Goal: Task Accomplishment & Management: Manage account settings

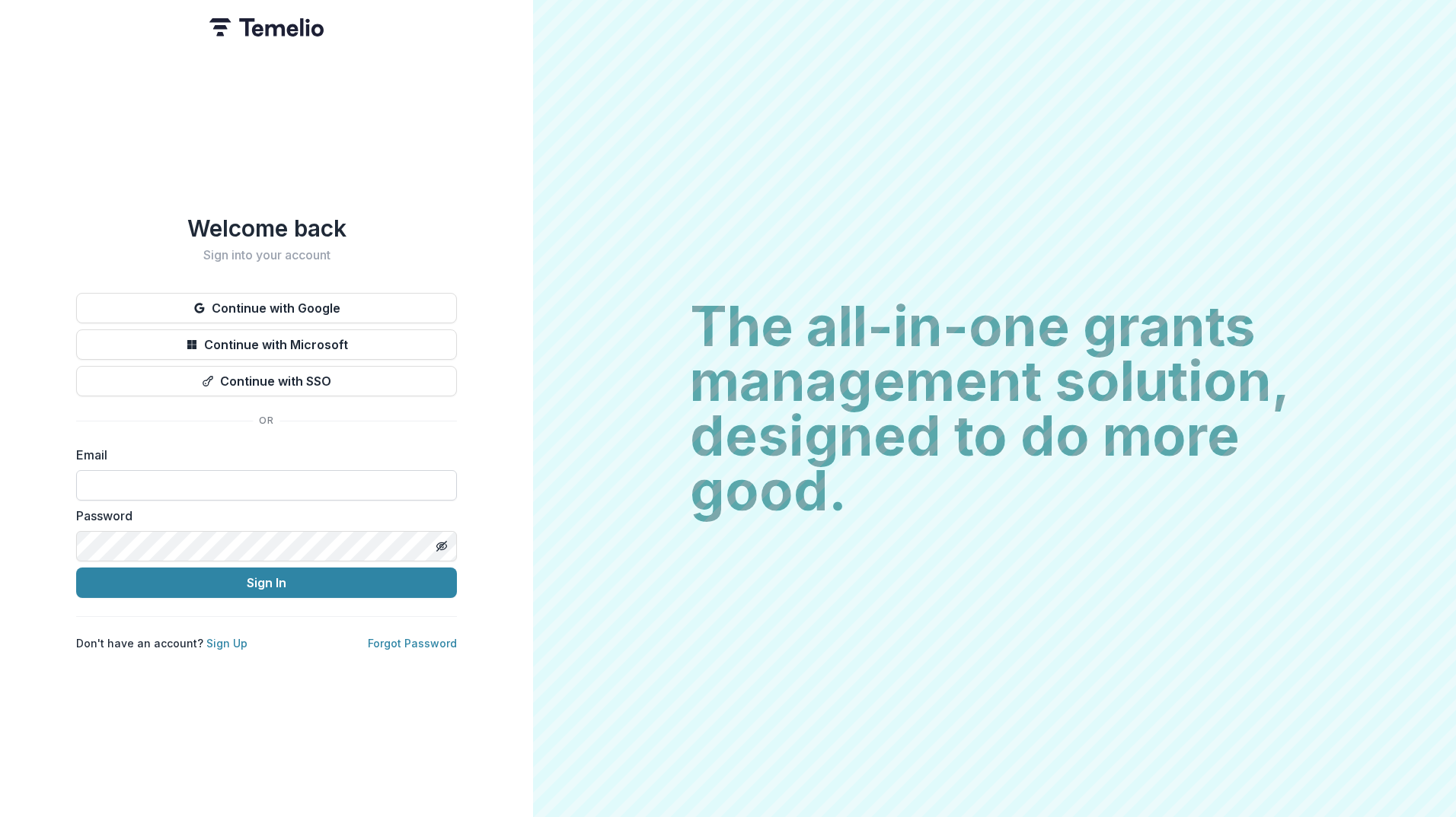
click at [305, 477] on input at bounding box center [266, 486] width 381 height 30
type input "**********"
click at [215, 642] on link "Sign Up" at bounding box center [226, 644] width 41 height 13
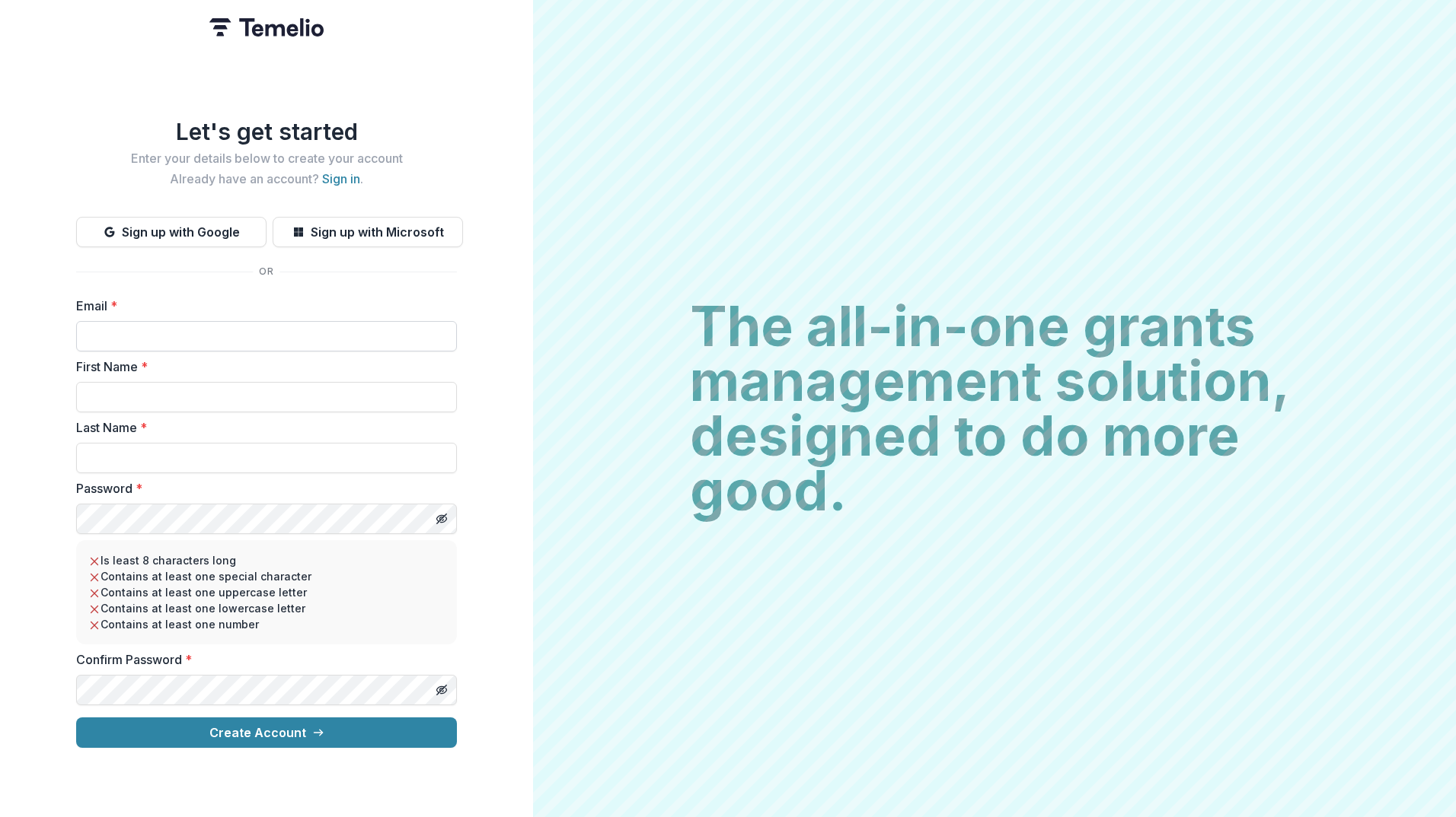
click at [131, 322] on input "Email *" at bounding box center [266, 337] width 381 height 30
type input "**********"
type input "*******"
click at [161, 429] on label "Last Name *" at bounding box center [262, 427] width 372 height 18
click at [161, 443] on input "******" at bounding box center [266, 458] width 381 height 30
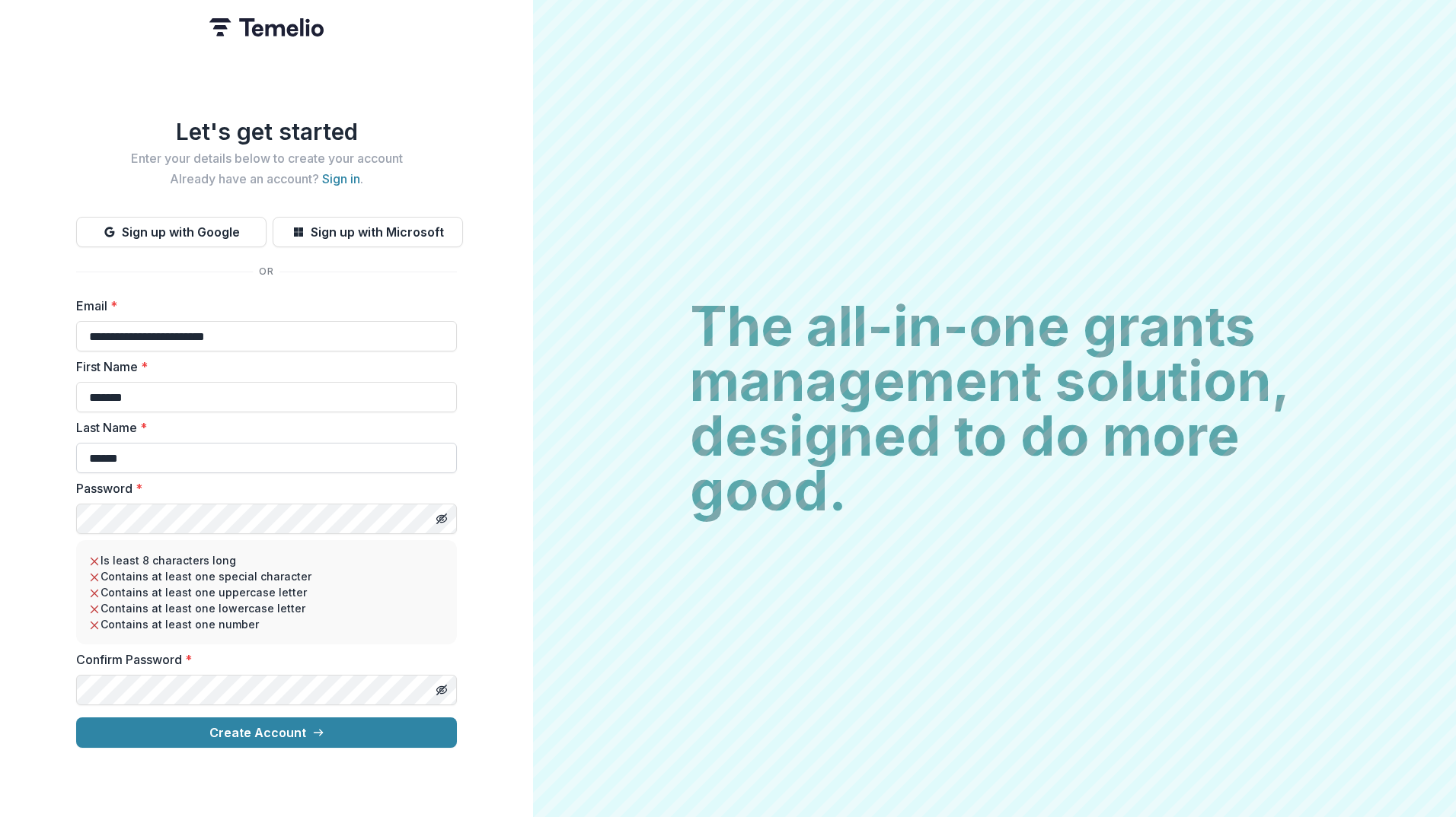
click at [165, 444] on input "******" at bounding box center [266, 458] width 381 height 30
type input "**********"
click at [441, 515] on line "Toggle password visibility" at bounding box center [442, 519] width 10 height 10
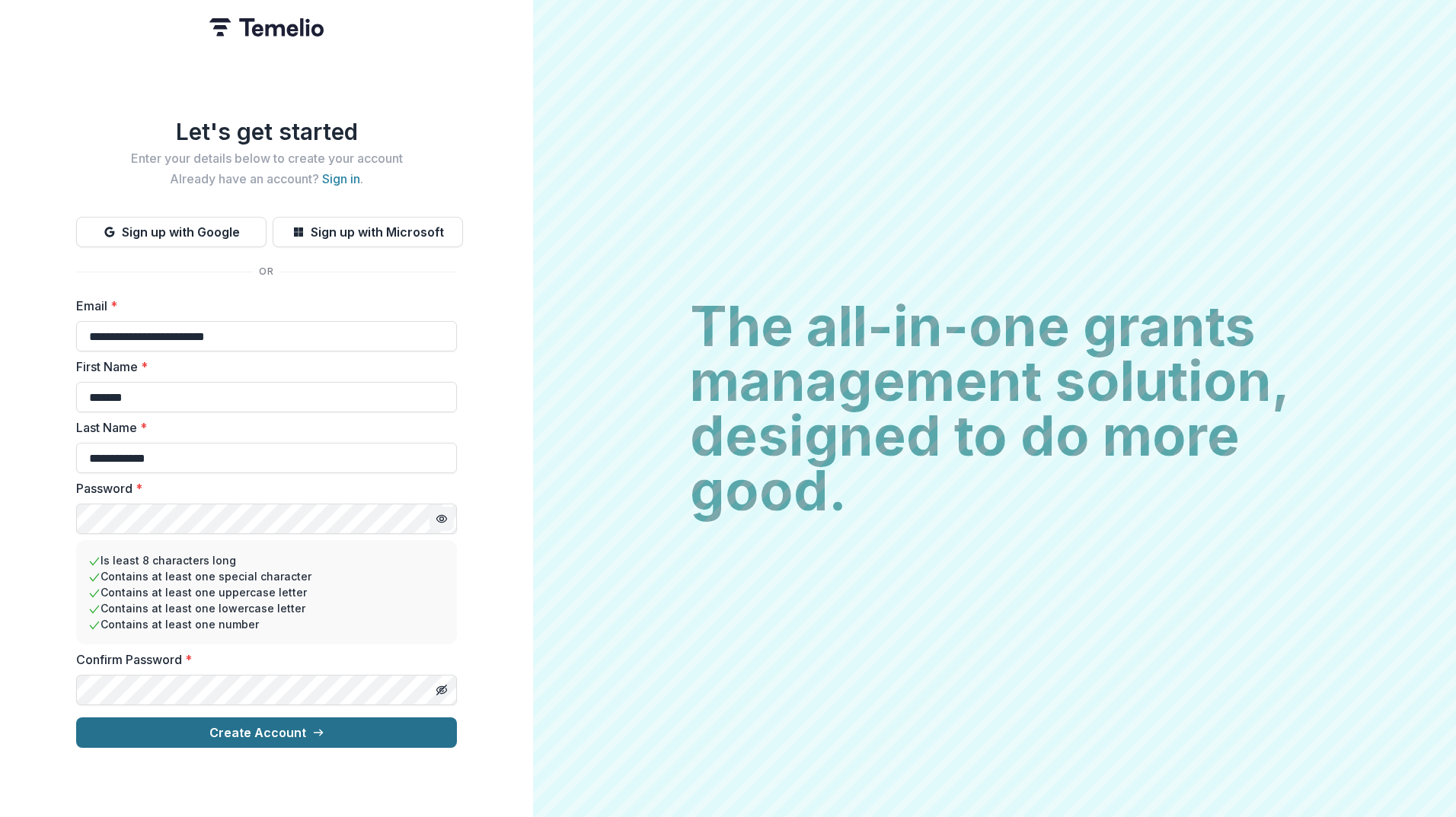
click at [304, 729] on button "Create Account" at bounding box center [266, 733] width 381 height 30
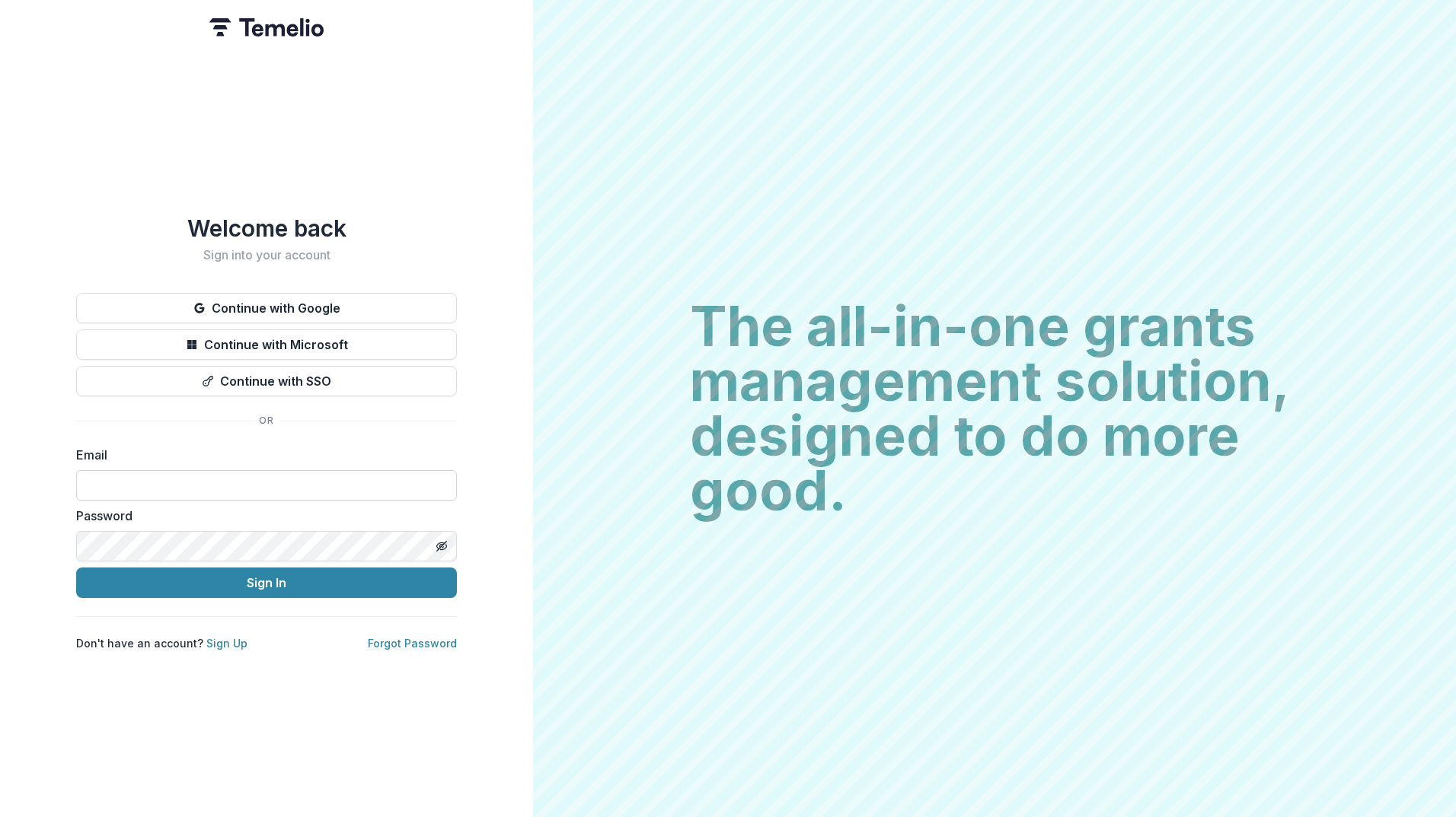
click at [266, 485] on input at bounding box center [266, 486] width 381 height 30
type input "**********"
click at [427, 638] on link "Forgot Password" at bounding box center [413, 644] width 89 height 13
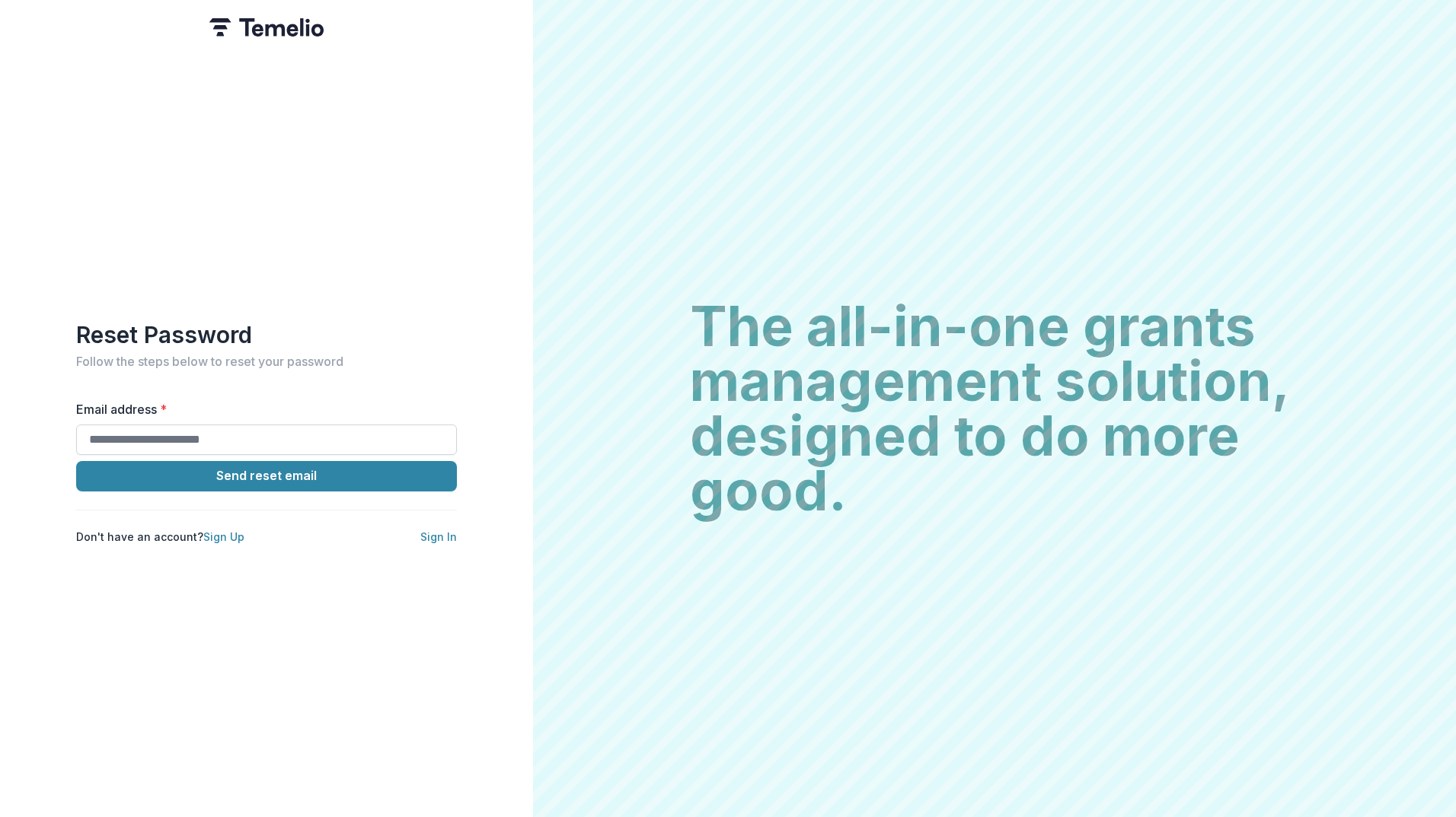
click at [196, 430] on input "Email address *" at bounding box center [266, 440] width 381 height 30
type input "**********"
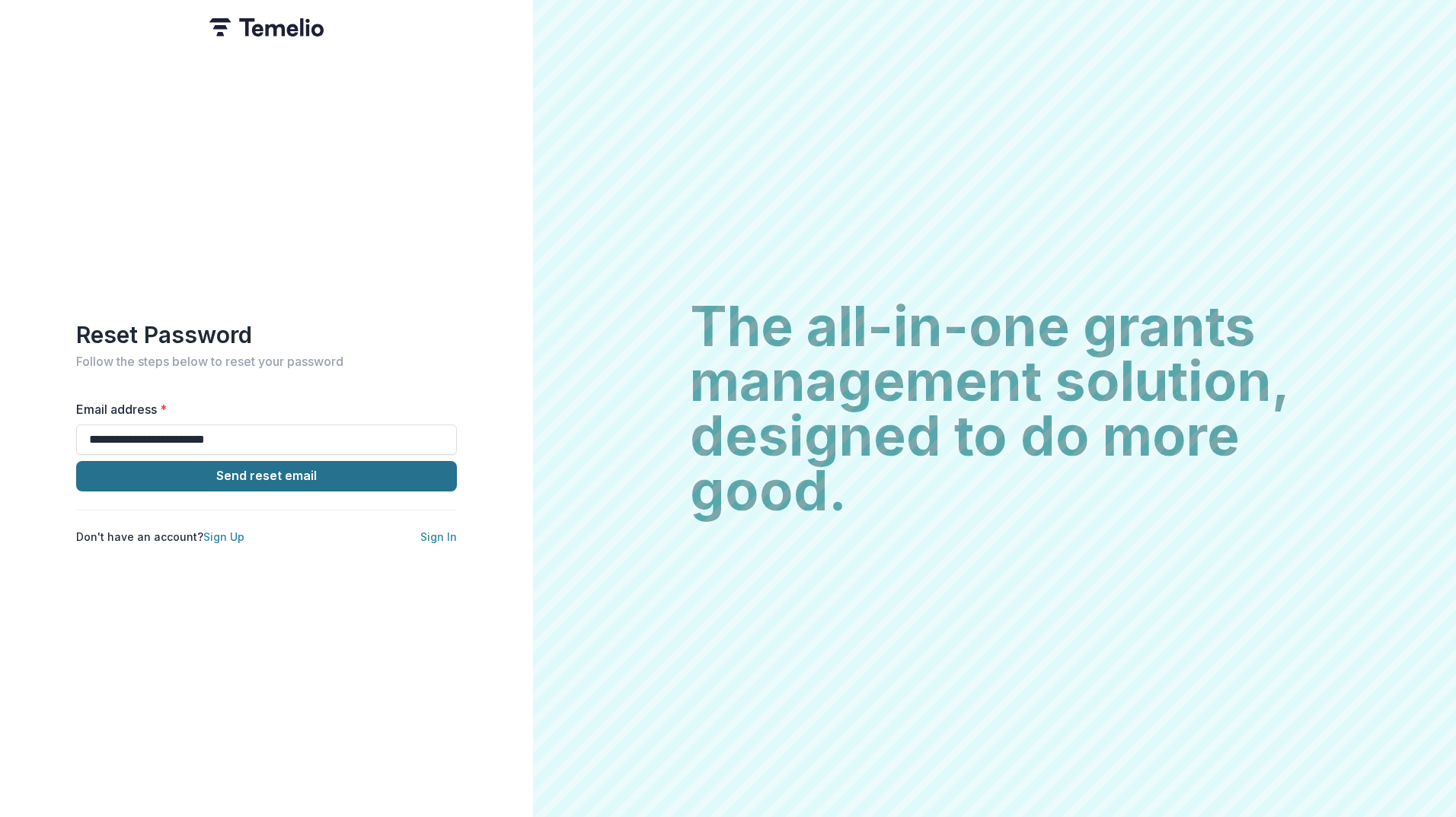
click at [245, 471] on button "Send reset email" at bounding box center [266, 477] width 381 height 30
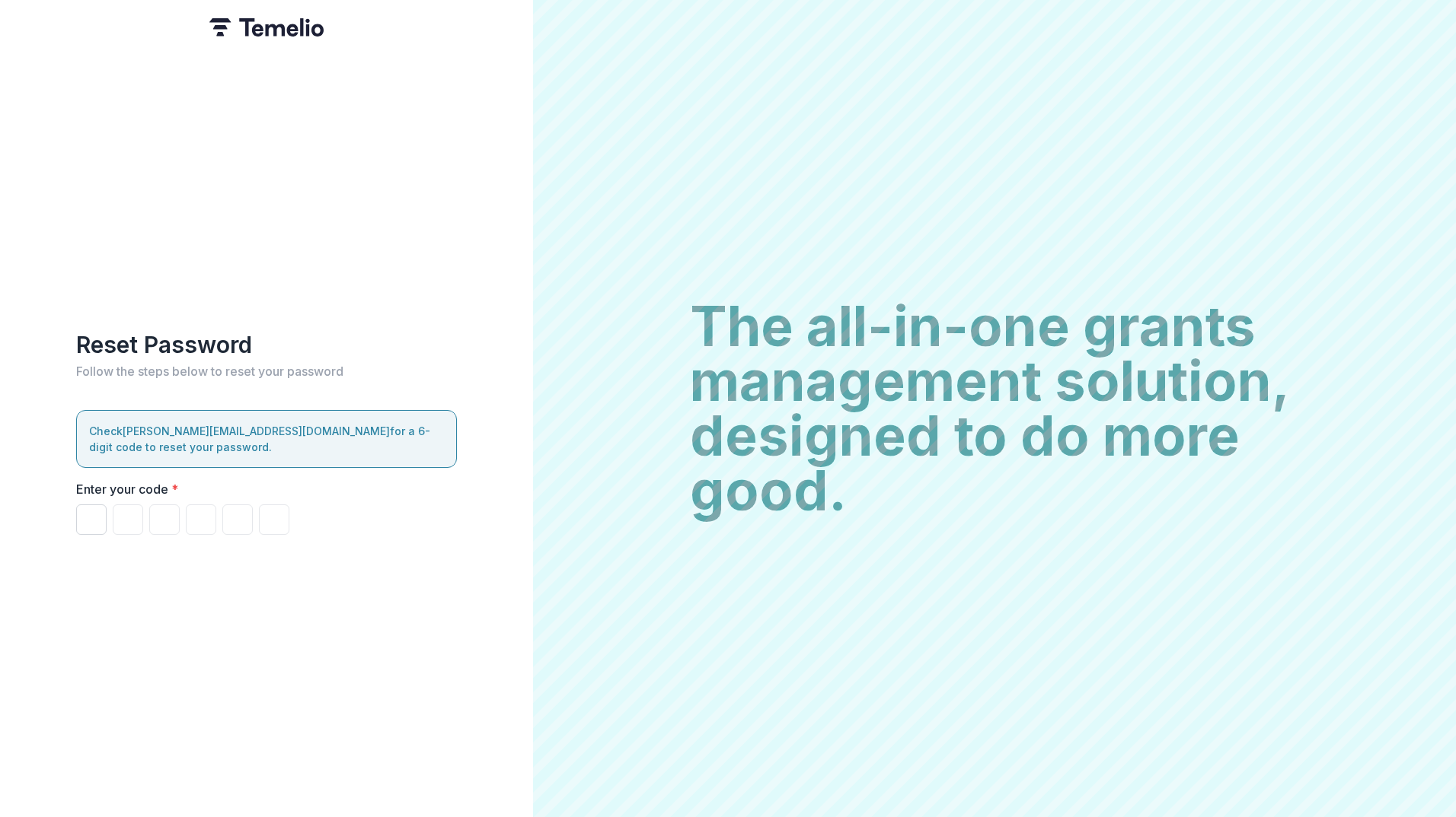
type input "*"
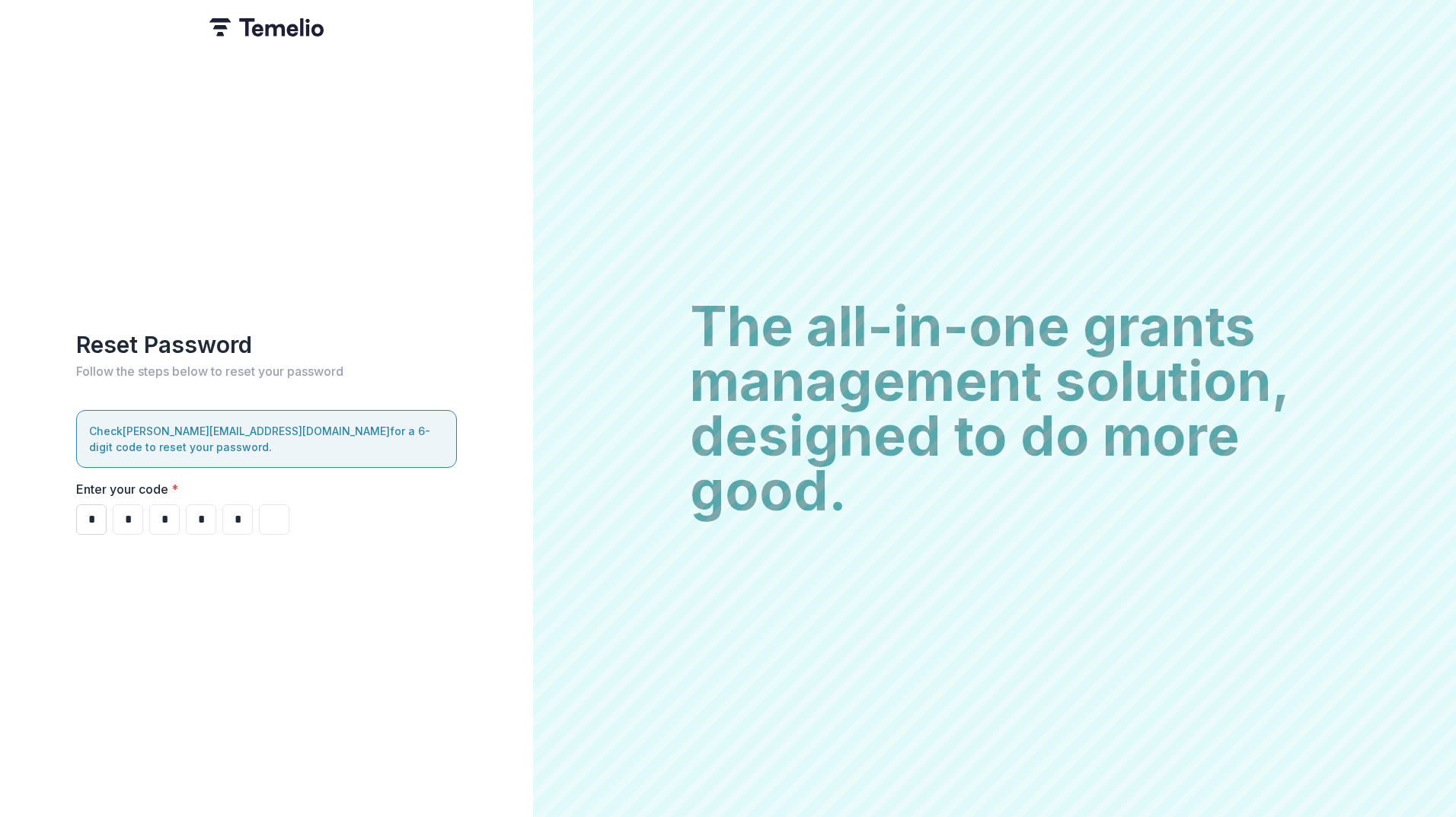
type input "*"
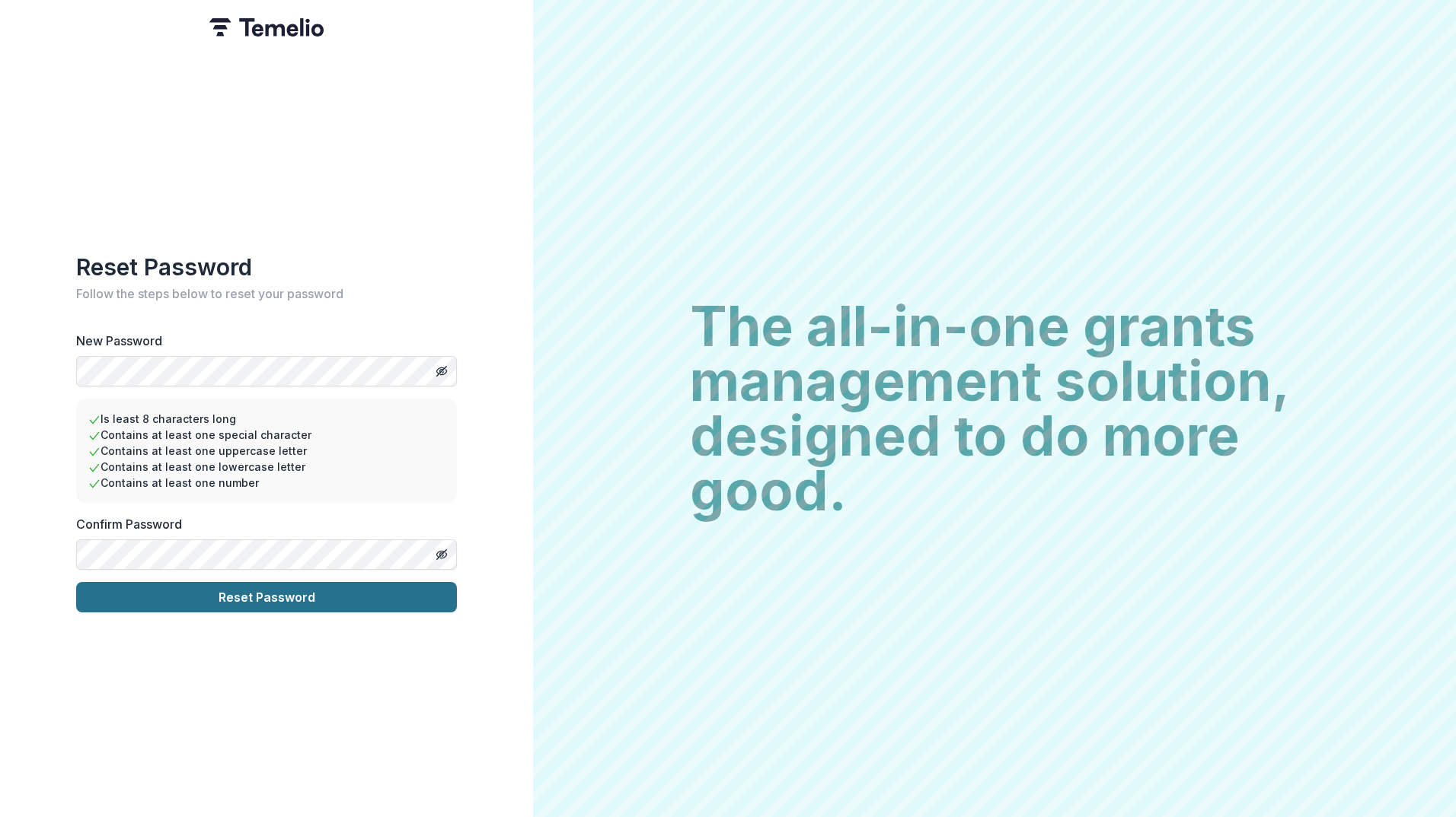
click at [281, 584] on button "Reset Password" at bounding box center [266, 597] width 381 height 30
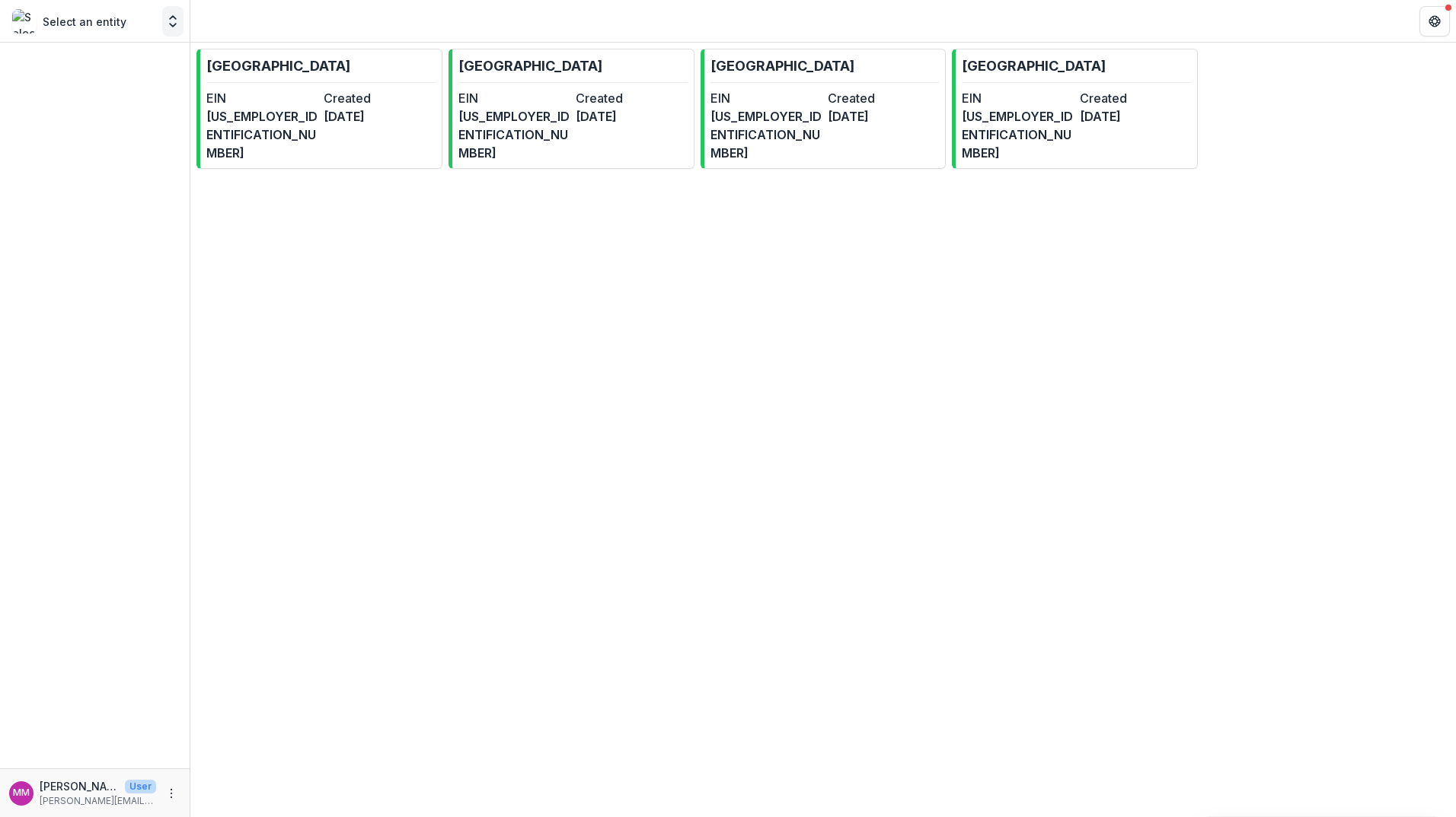
click at [170, 31] on button "Open entity switcher" at bounding box center [172, 21] width 21 height 30
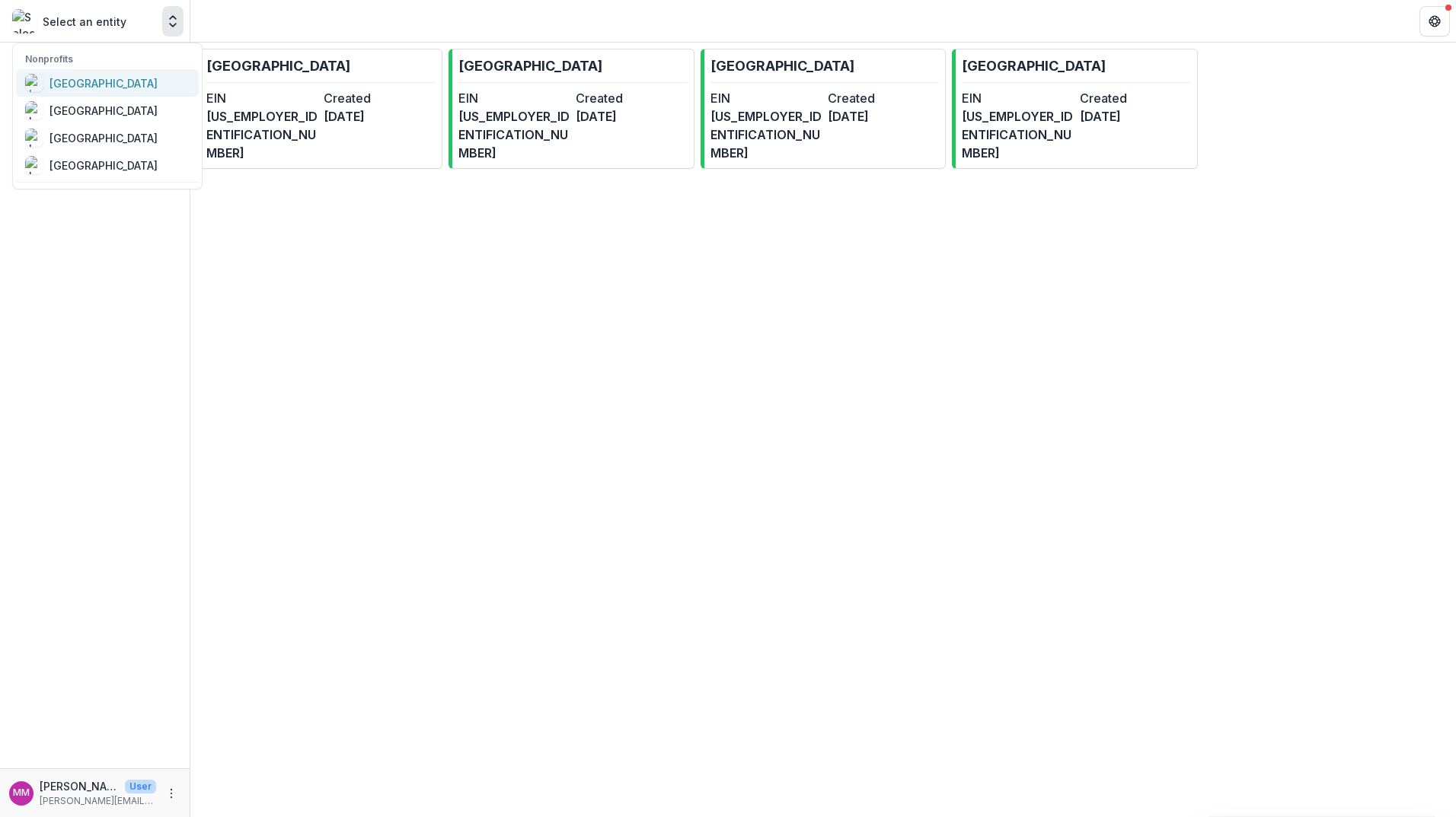
click at [97, 84] on div "[GEOGRAPHIC_DATA]" at bounding box center [104, 83] width 108 height 16
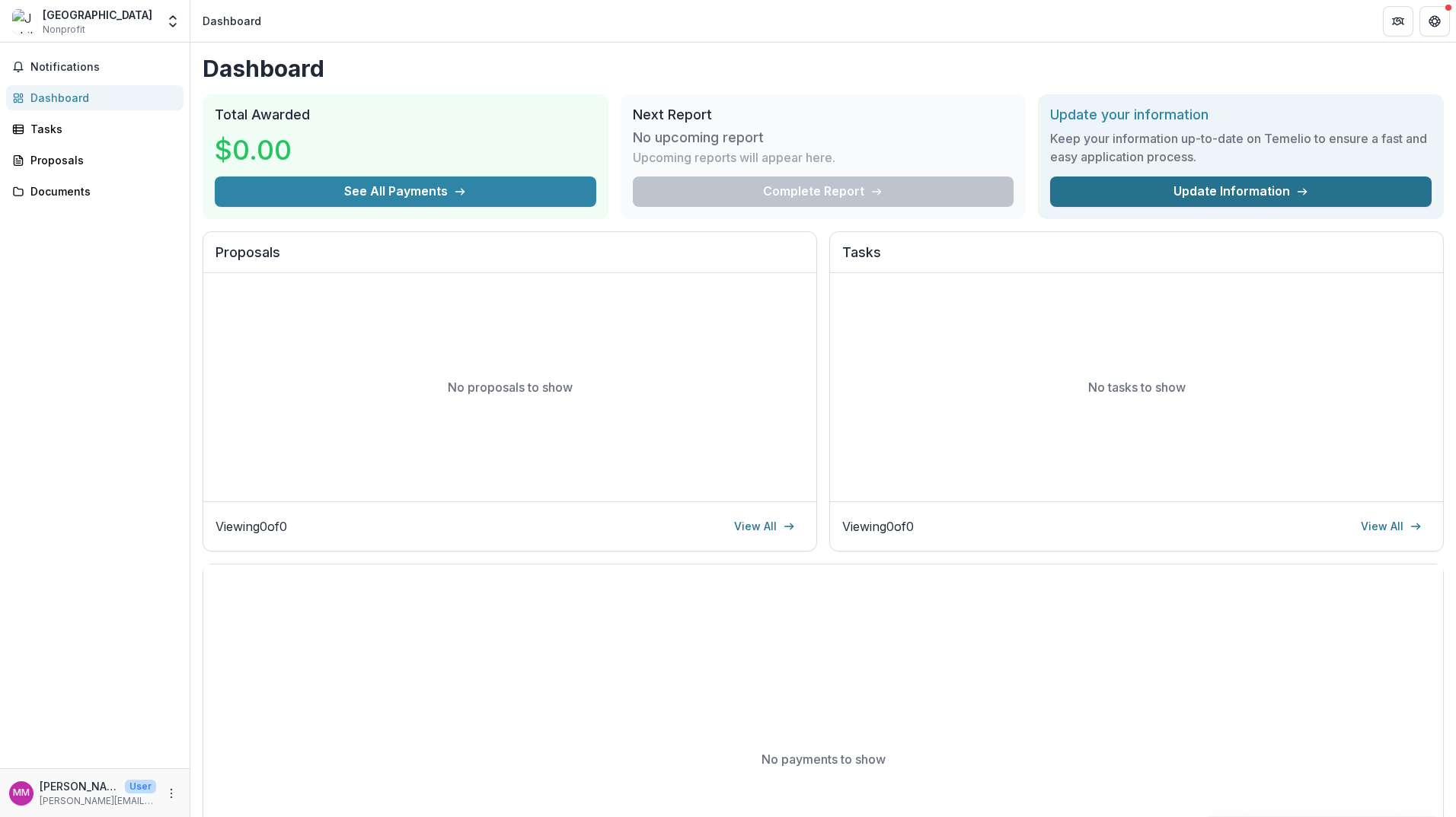
click at [1215, 188] on link "Update Information" at bounding box center [1241, 192] width 382 height 30
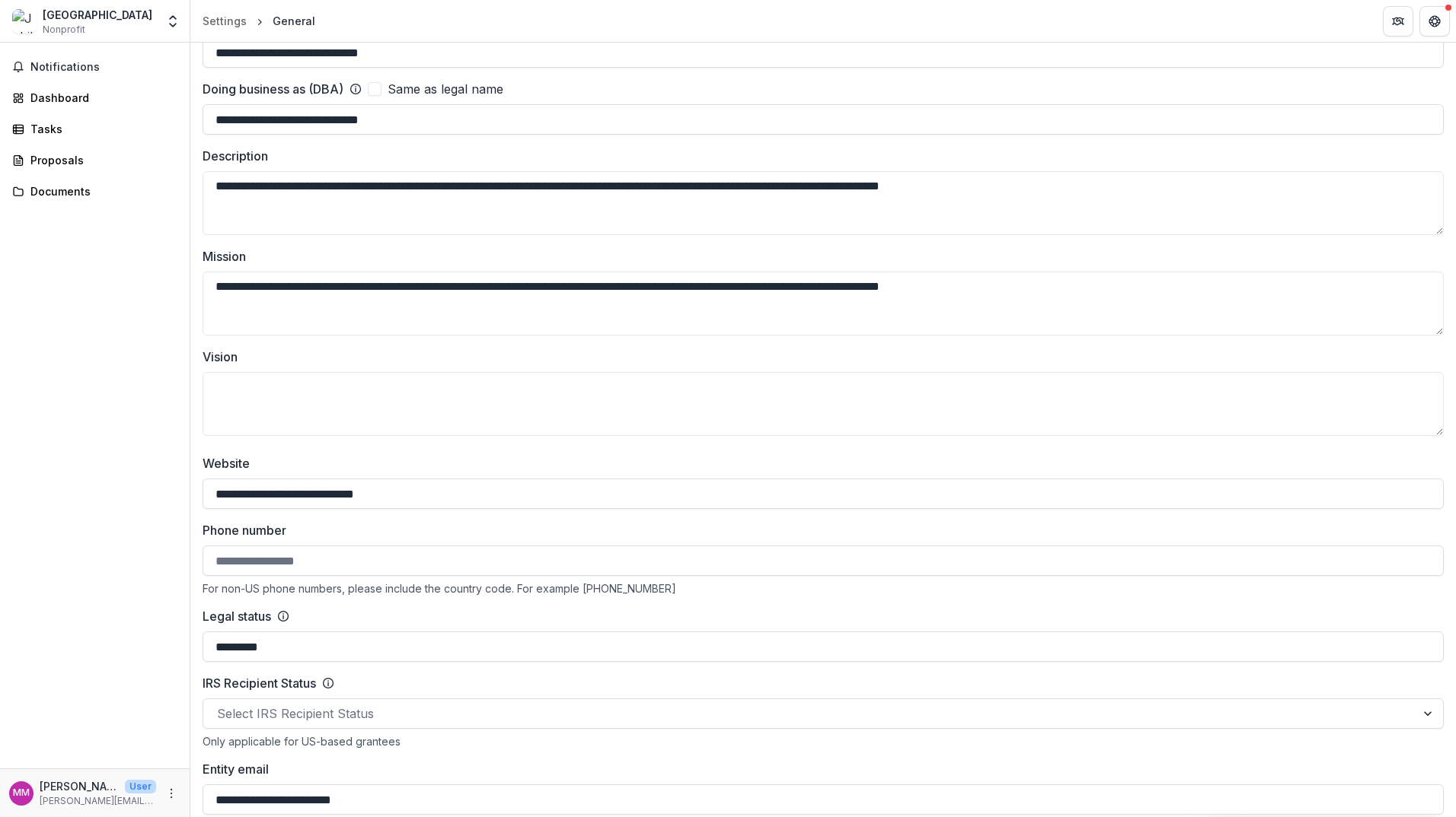
scroll to position [152, 0]
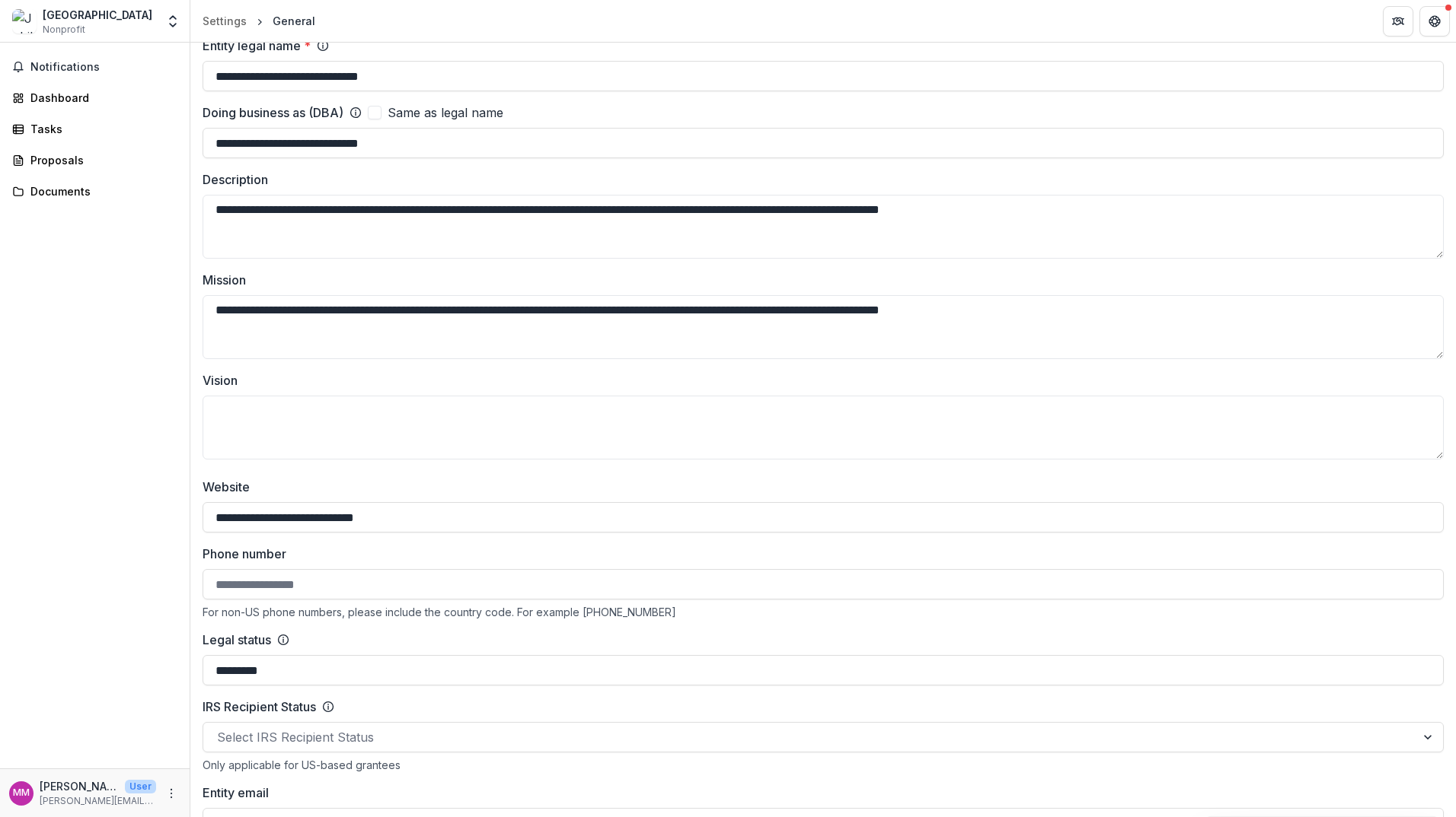
drag, startPoint x: 288, startPoint y: 666, endPoint x: 165, endPoint y: 668, distance: 123.0
click at [165, 668] on main "**********" at bounding box center [728, 430] width 1456 height 775
type input "*******"
click at [288, 638] on circle at bounding box center [284, 640] width 10 height 10
click at [287, 637] on icon at bounding box center [283, 640] width 12 height 12
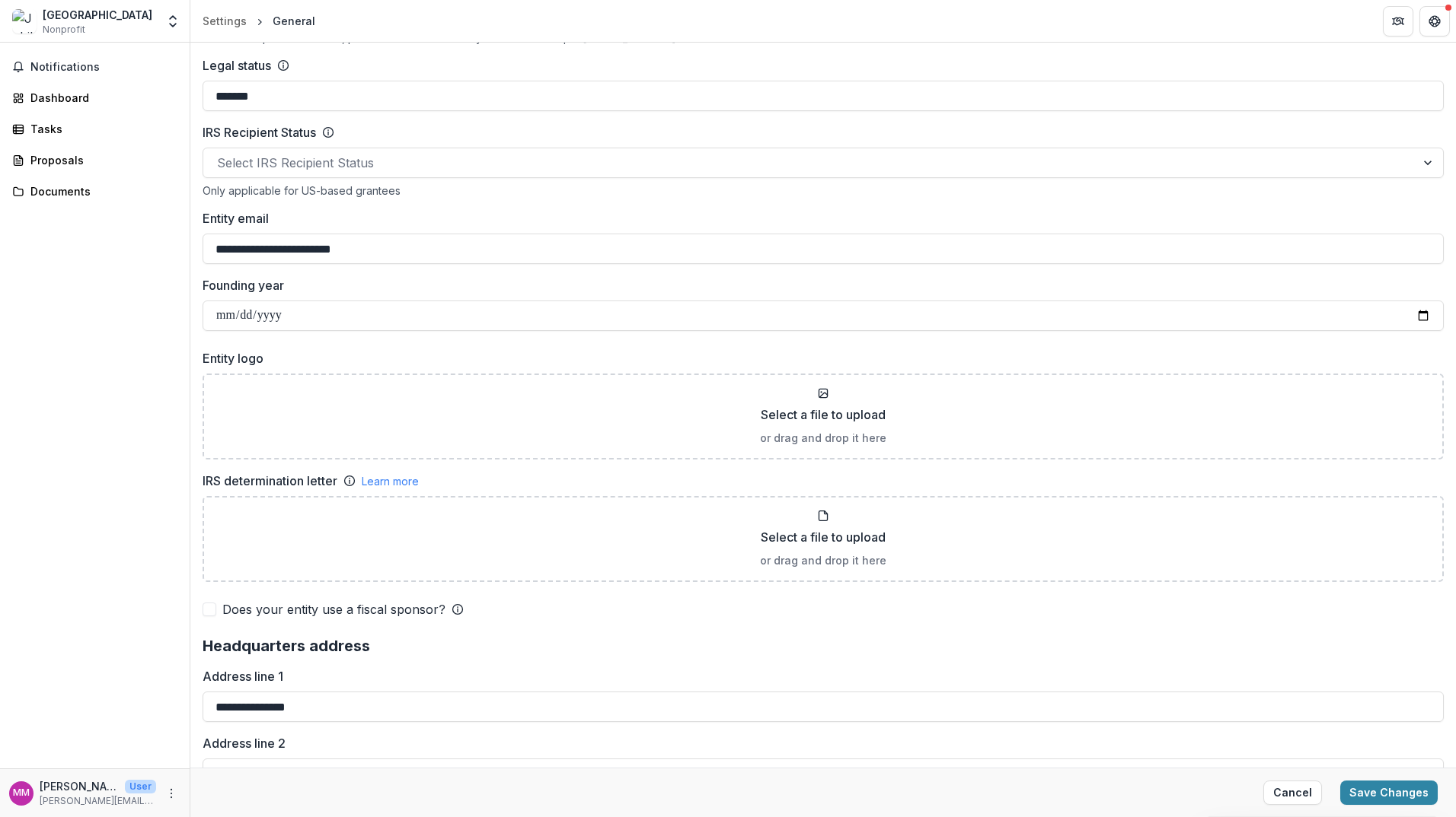
scroll to position [118, 0]
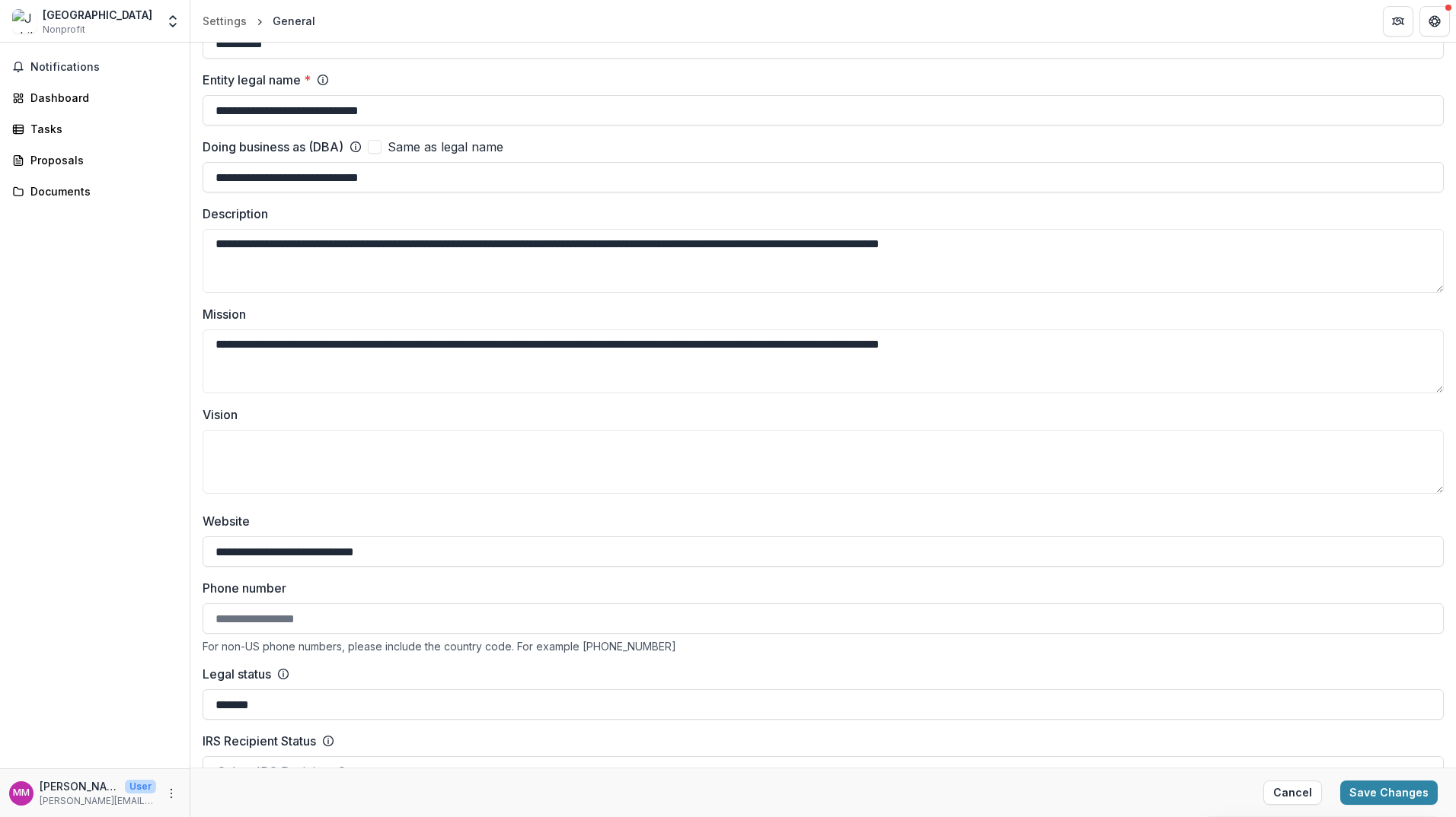
drag, startPoint x: 1450, startPoint y: 297, endPoint x: 1458, endPoint y: 218, distance: 79.4
click at [1455, 218] on html "**********" at bounding box center [728, 408] width 1456 height 817
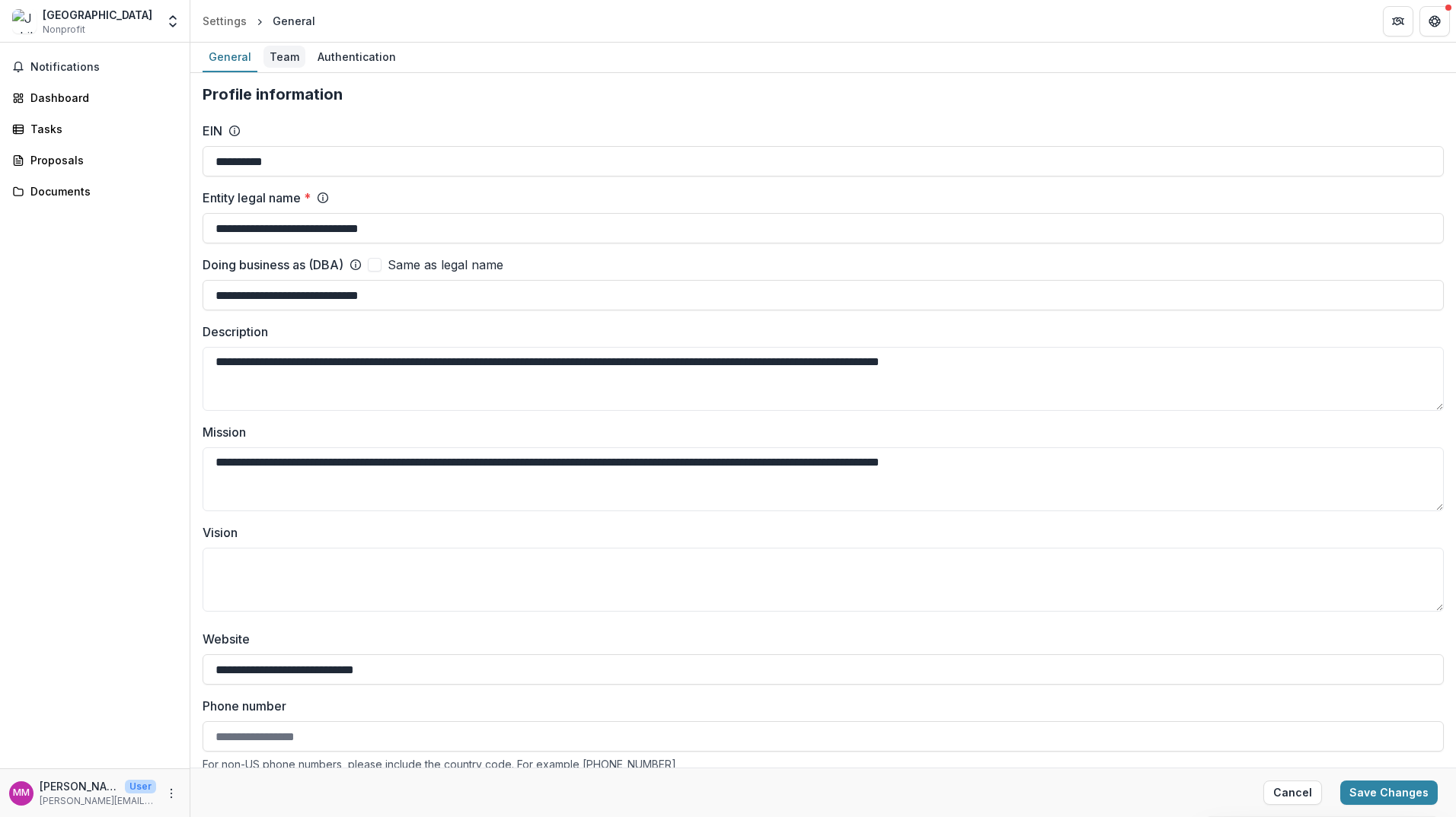
click at [281, 49] on div "Team" at bounding box center [285, 56] width 42 height 22
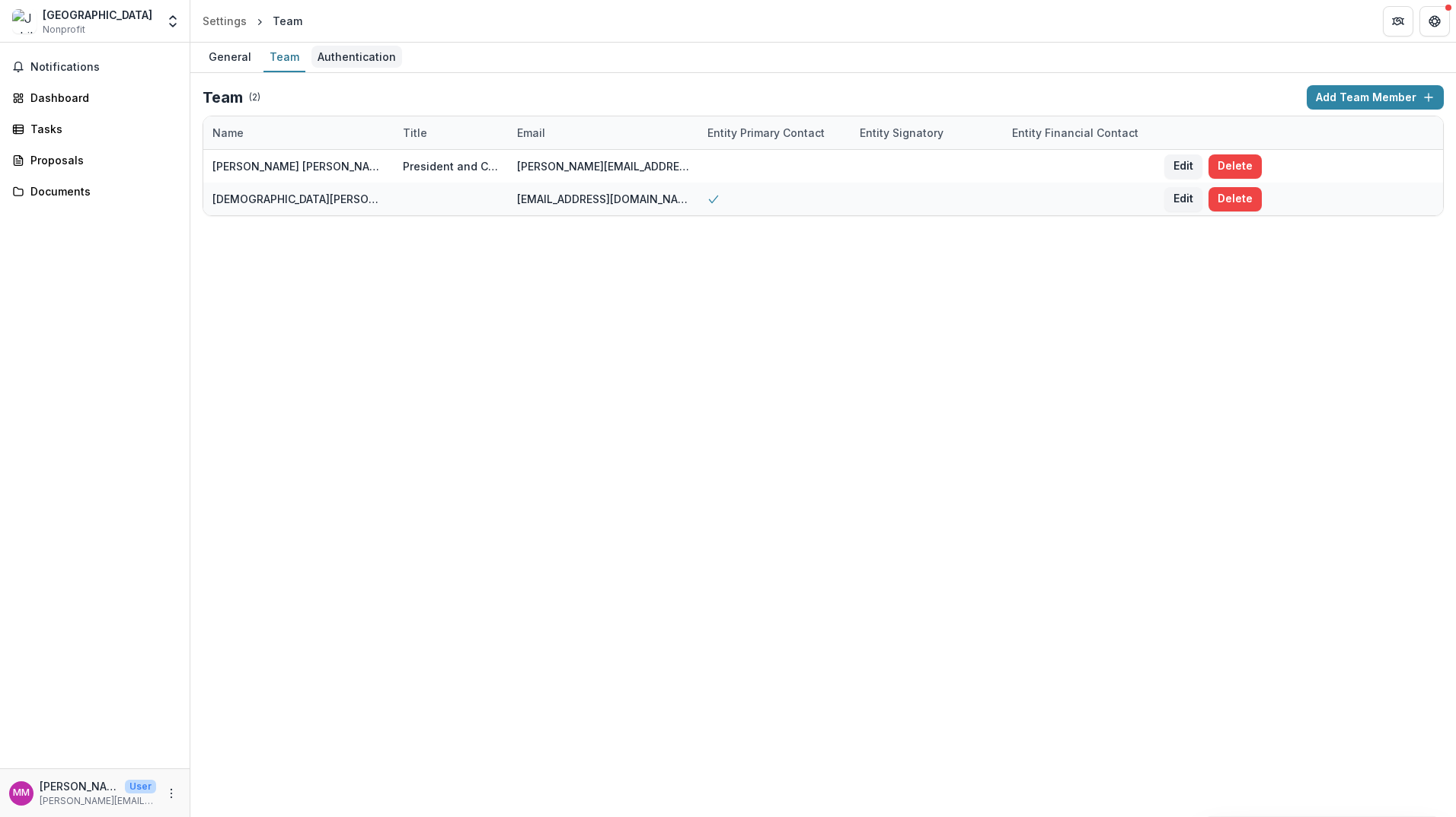
click at [360, 53] on div "Authentication" at bounding box center [356, 56] width 90 height 22
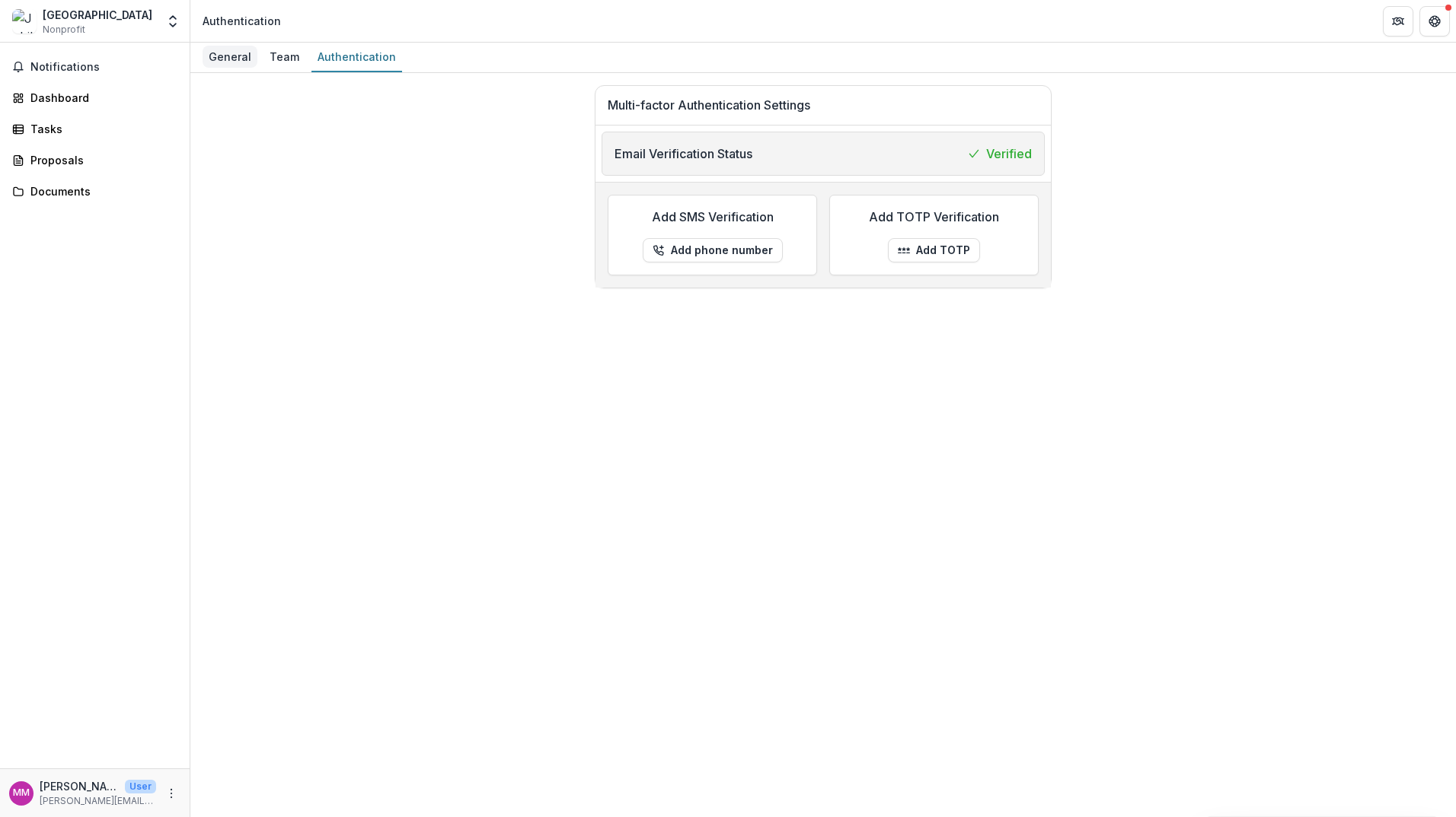
click at [226, 59] on div "General" at bounding box center [230, 56] width 55 height 22
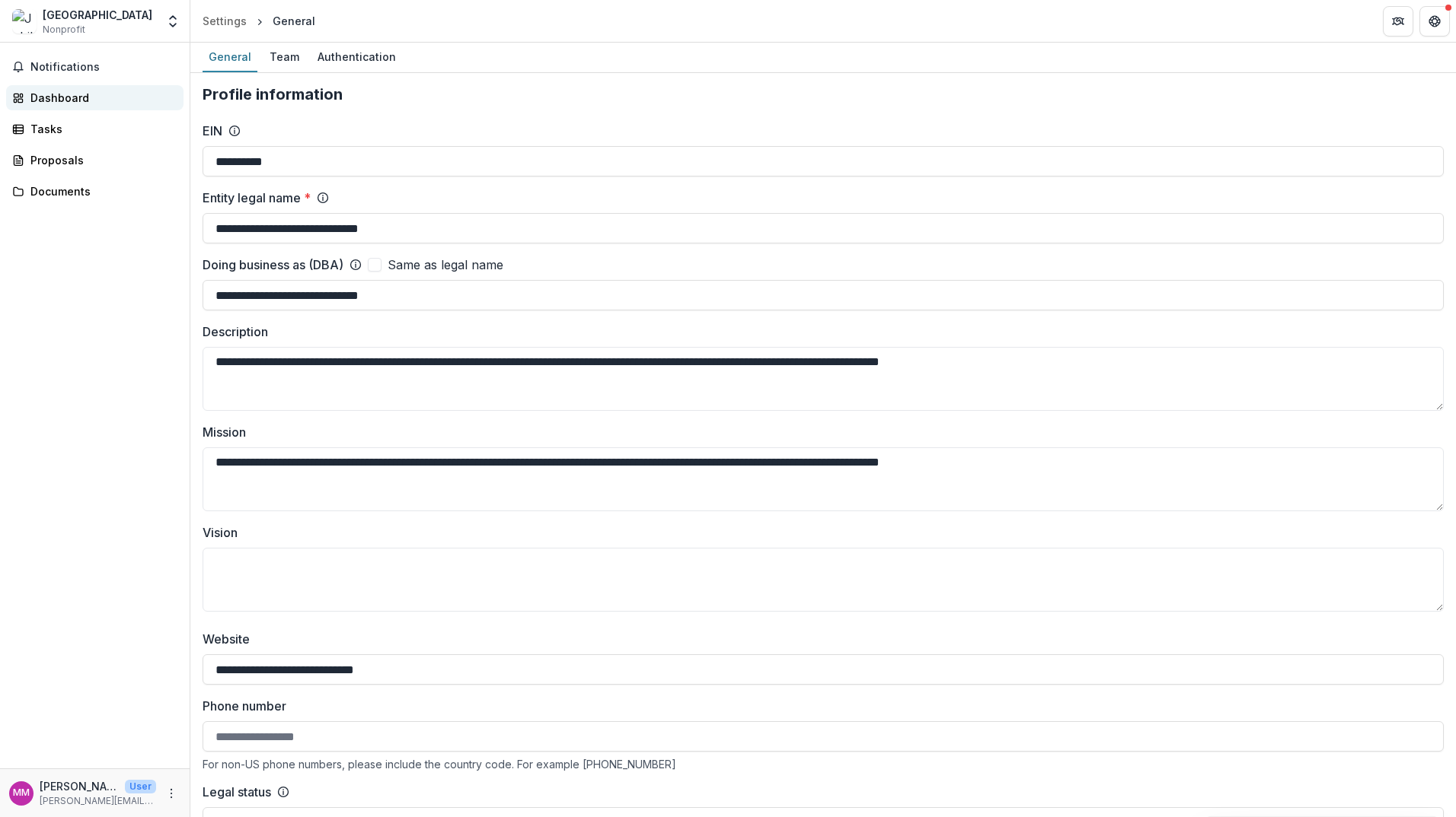
click at [40, 98] on div "Dashboard" at bounding box center [101, 97] width 141 height 16
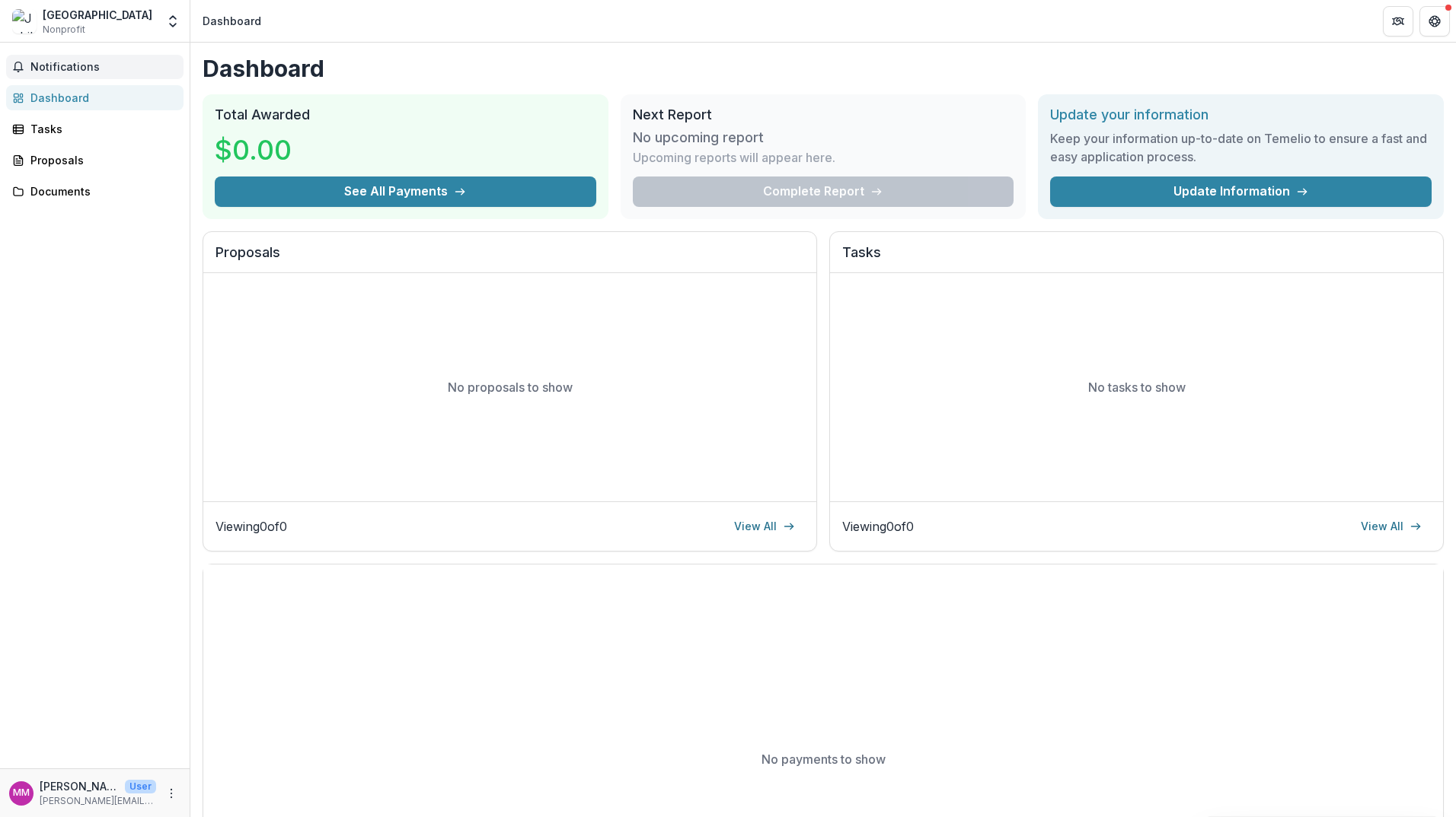
click at [49, 69] on span "Notifications" at bounding box center [104, 68] width 147 height 13
click at [50, 129] on div "Tasks" at bounding box center [101, 128] width 141 height 16
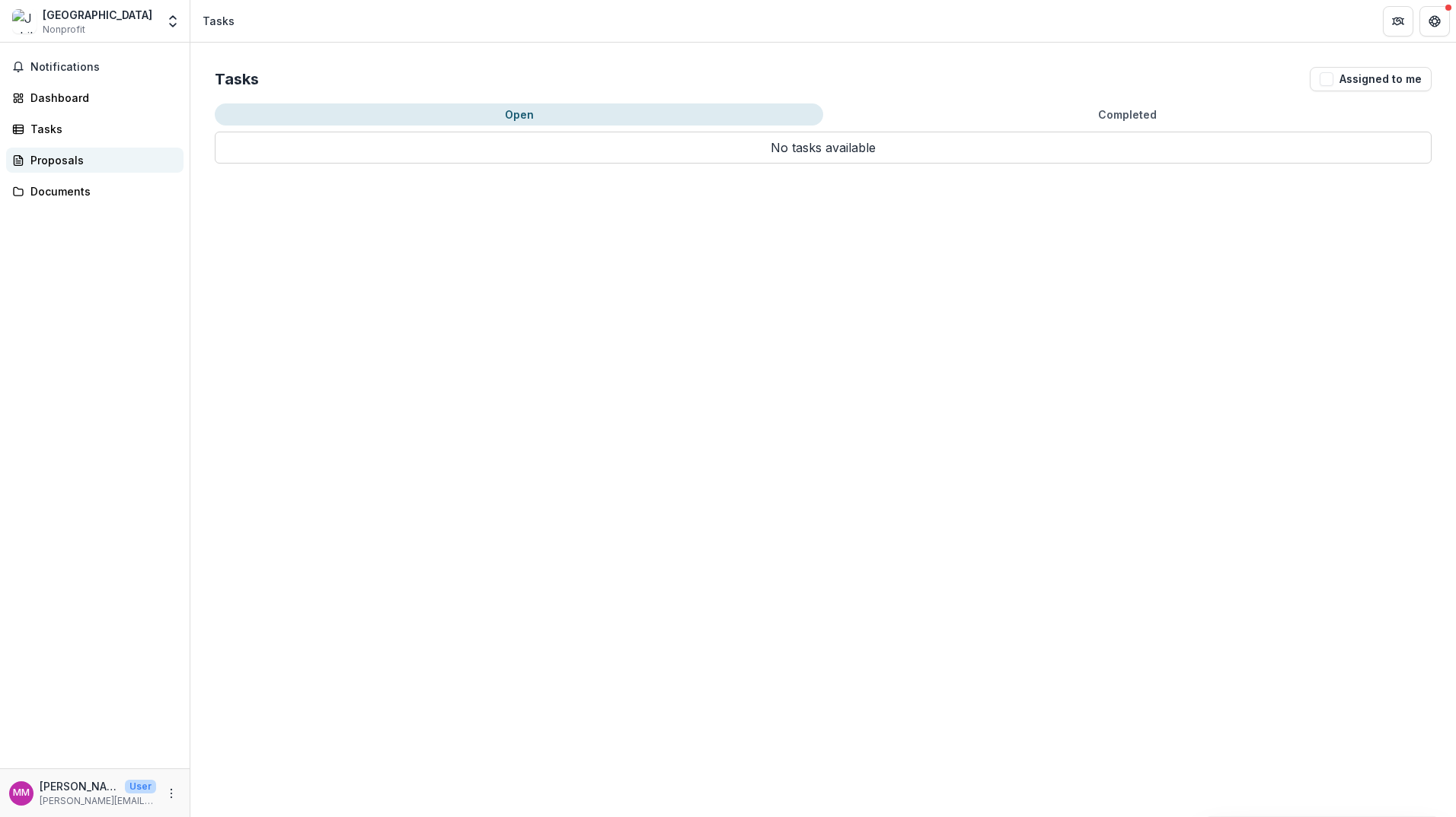
click at [45, 156] on div "Proposals" at bounding box center [101, 160] width 141 height 16
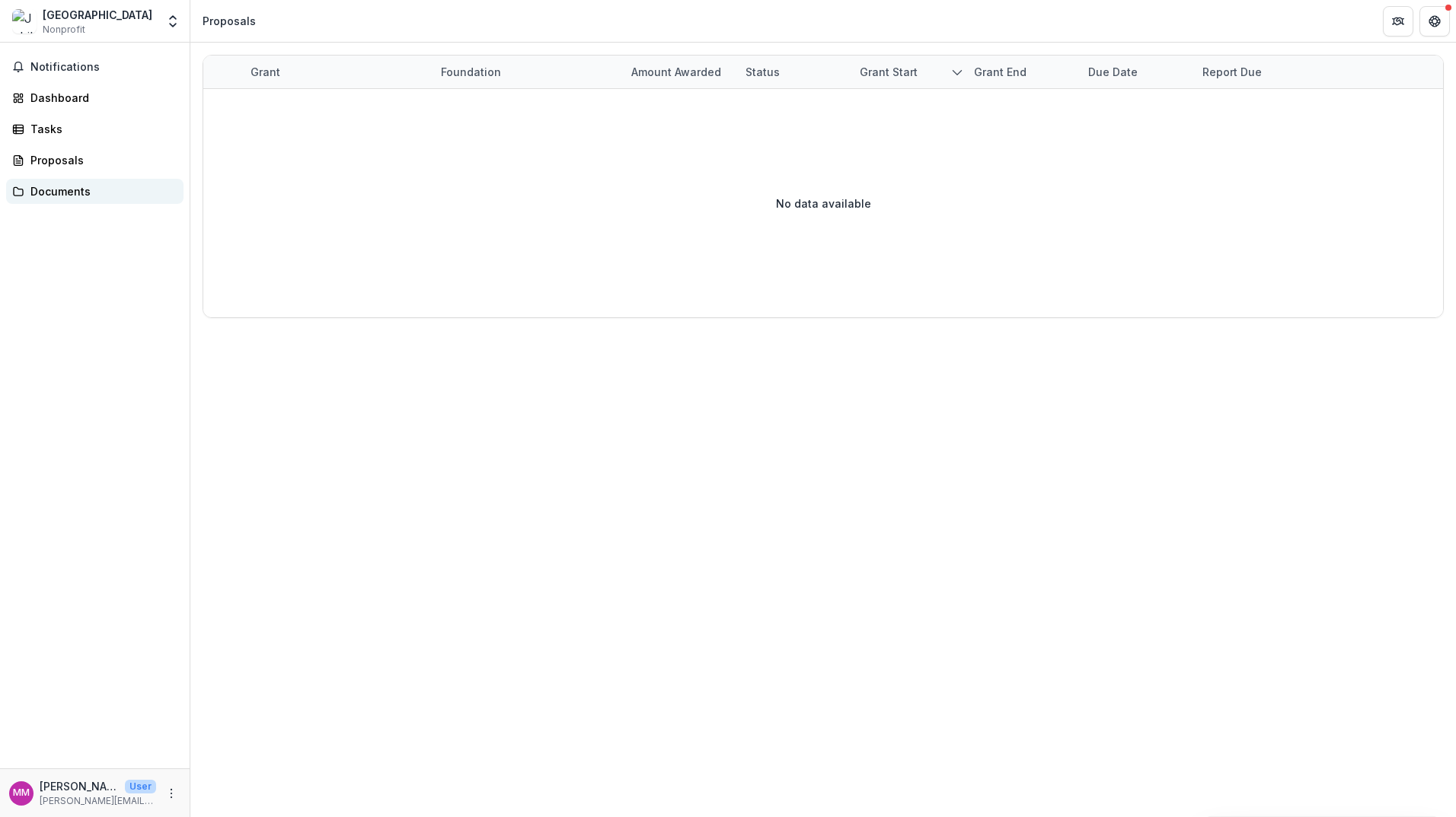
click at [48, 192] on div "Documents" at bounding box center [101, 191] width 141 height 16
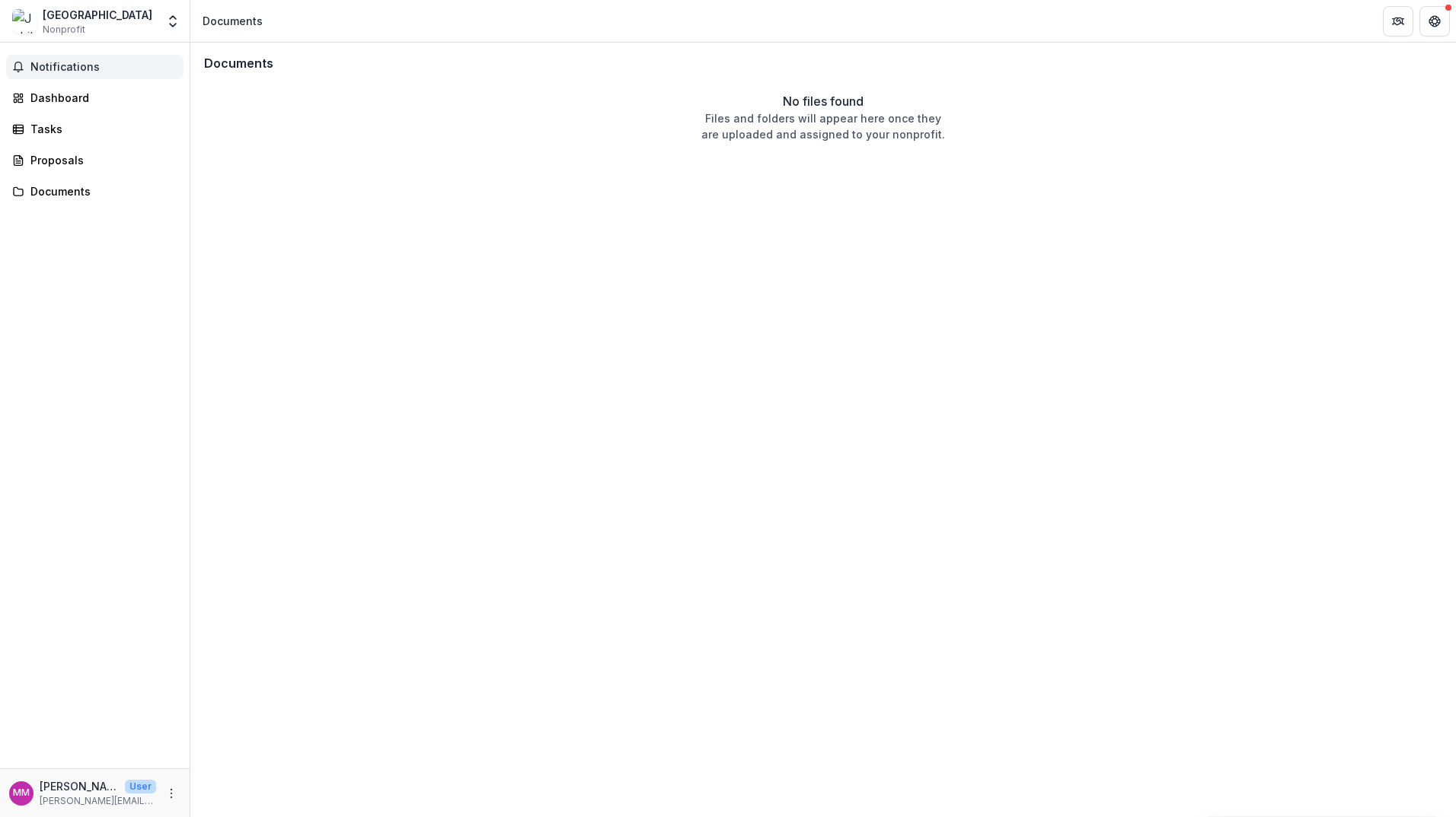
click at [59, 62] on span "Notifications" at bounding box center [104, 68] width 147 height 13
click at [62, 100] on div "Dashboard" at bounding box center [101, 97] width 141 height 16
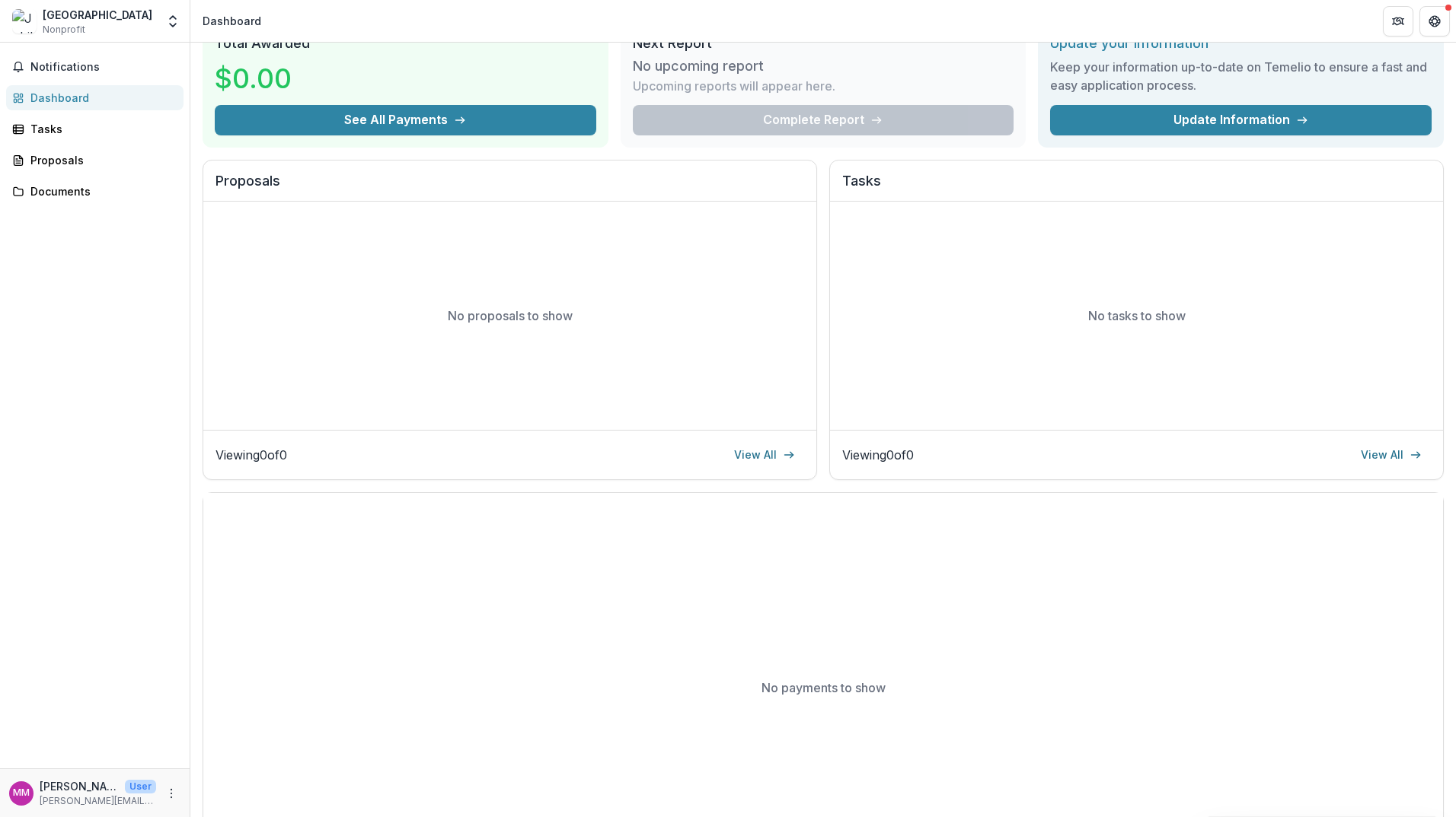
scroll to position [150, 0]
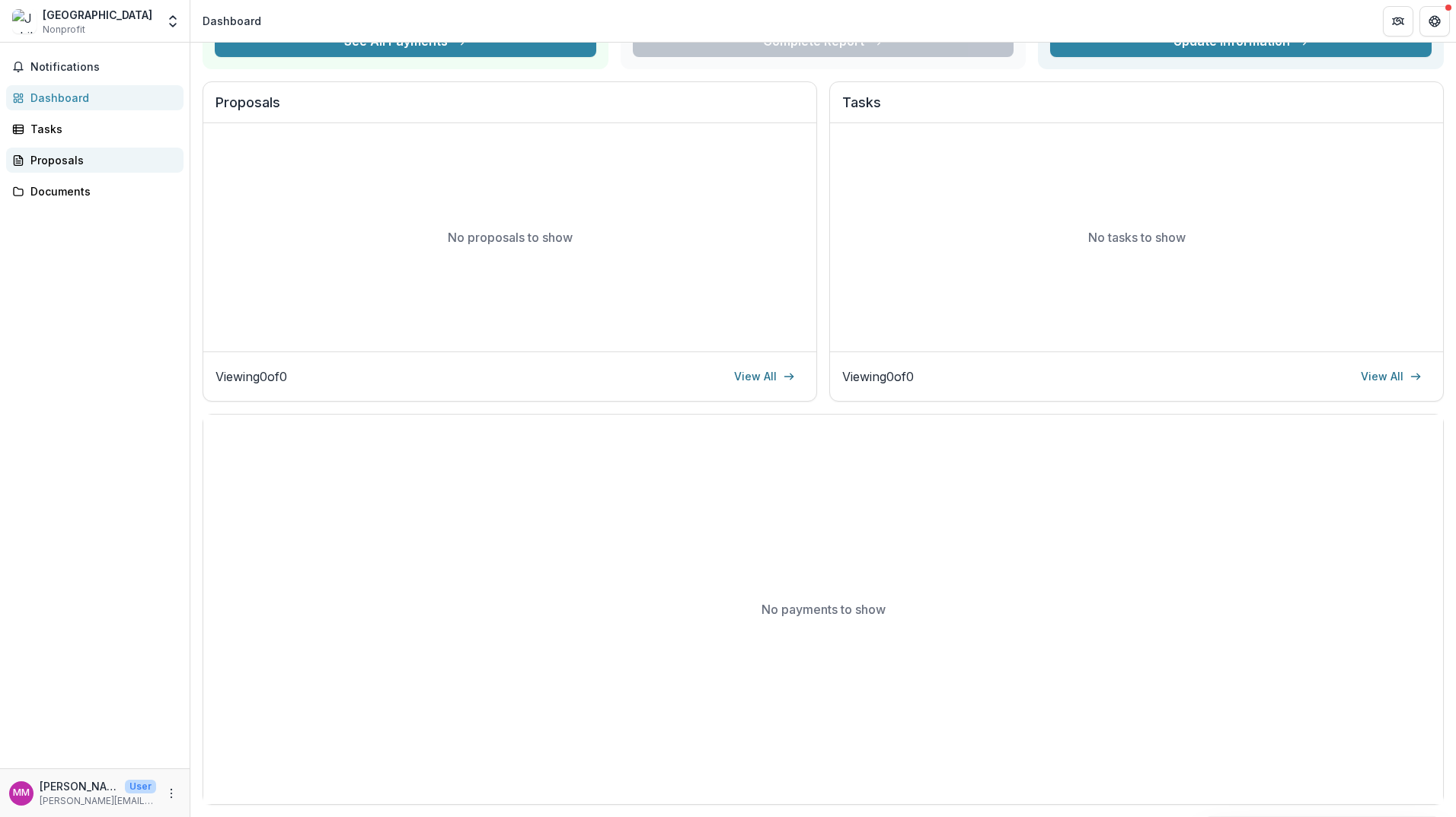
click at [40, 154] on div "Proposals" at bounding box center [101, 160] width 141 height 16
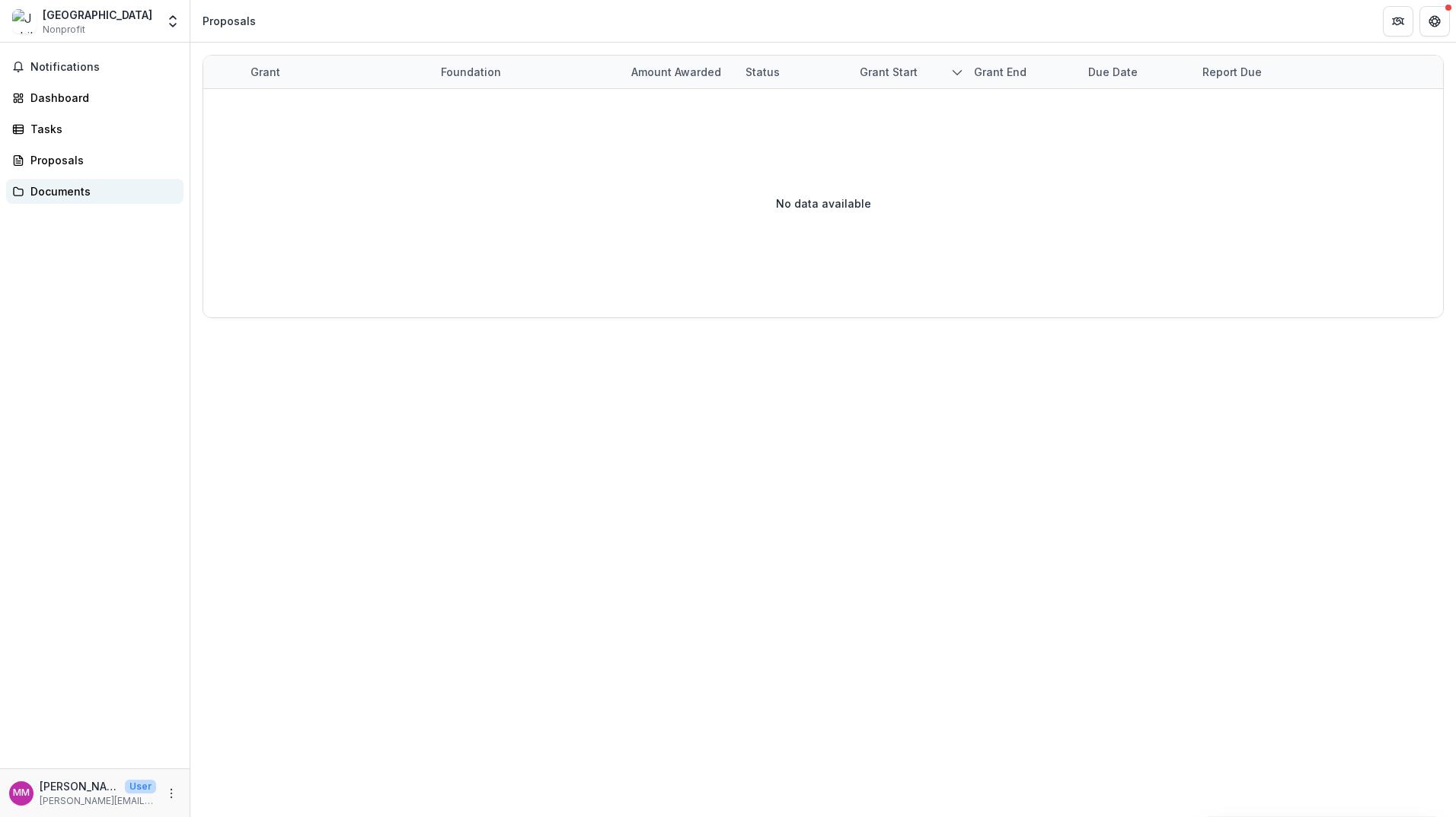
click at [47, 188] on div "Documents" at bounding box center [101, 191] width 141 height 16
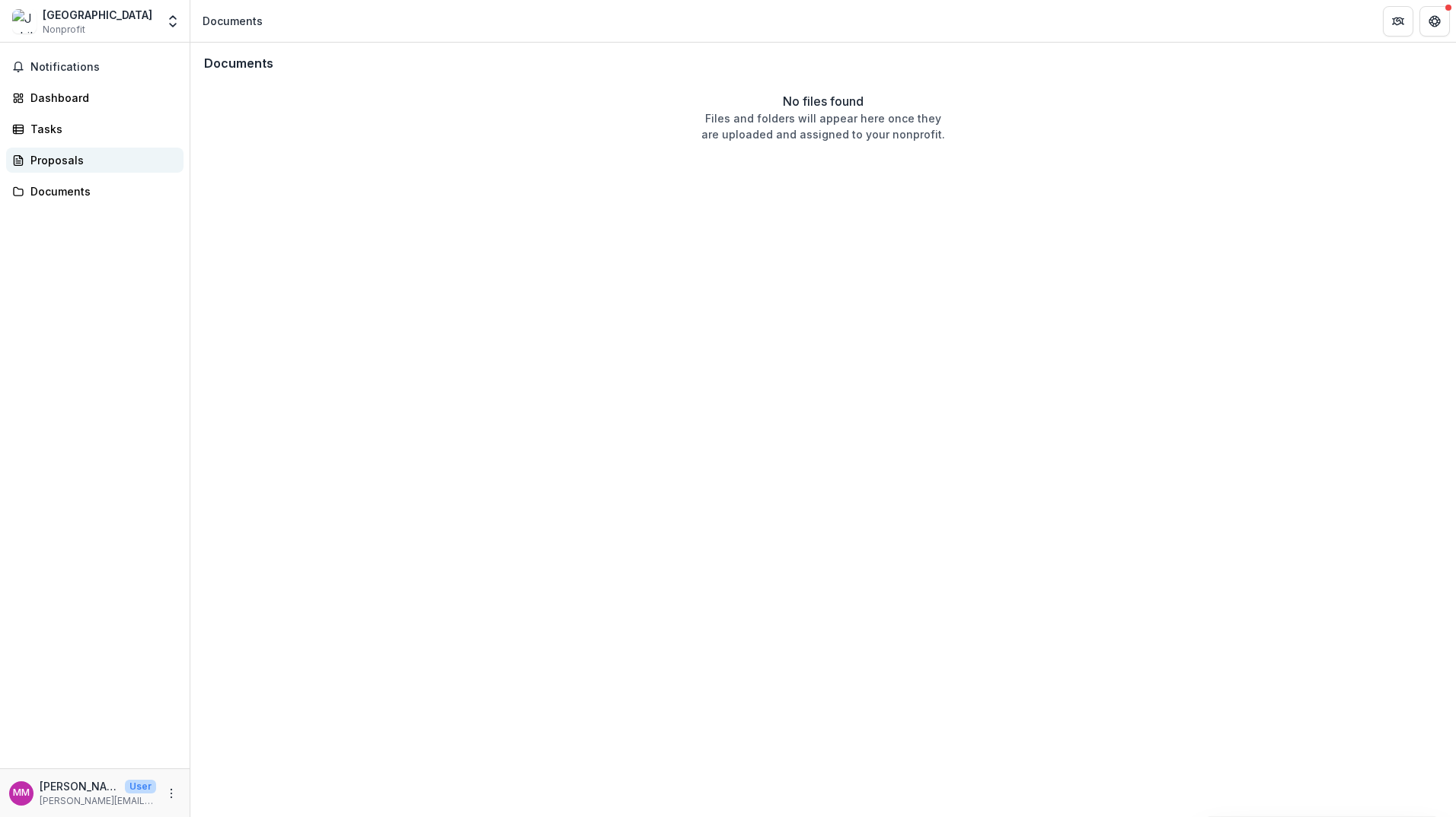
click at [59, 163] on div "Proposals" at bounding box center [101, 160] width 141 height 16
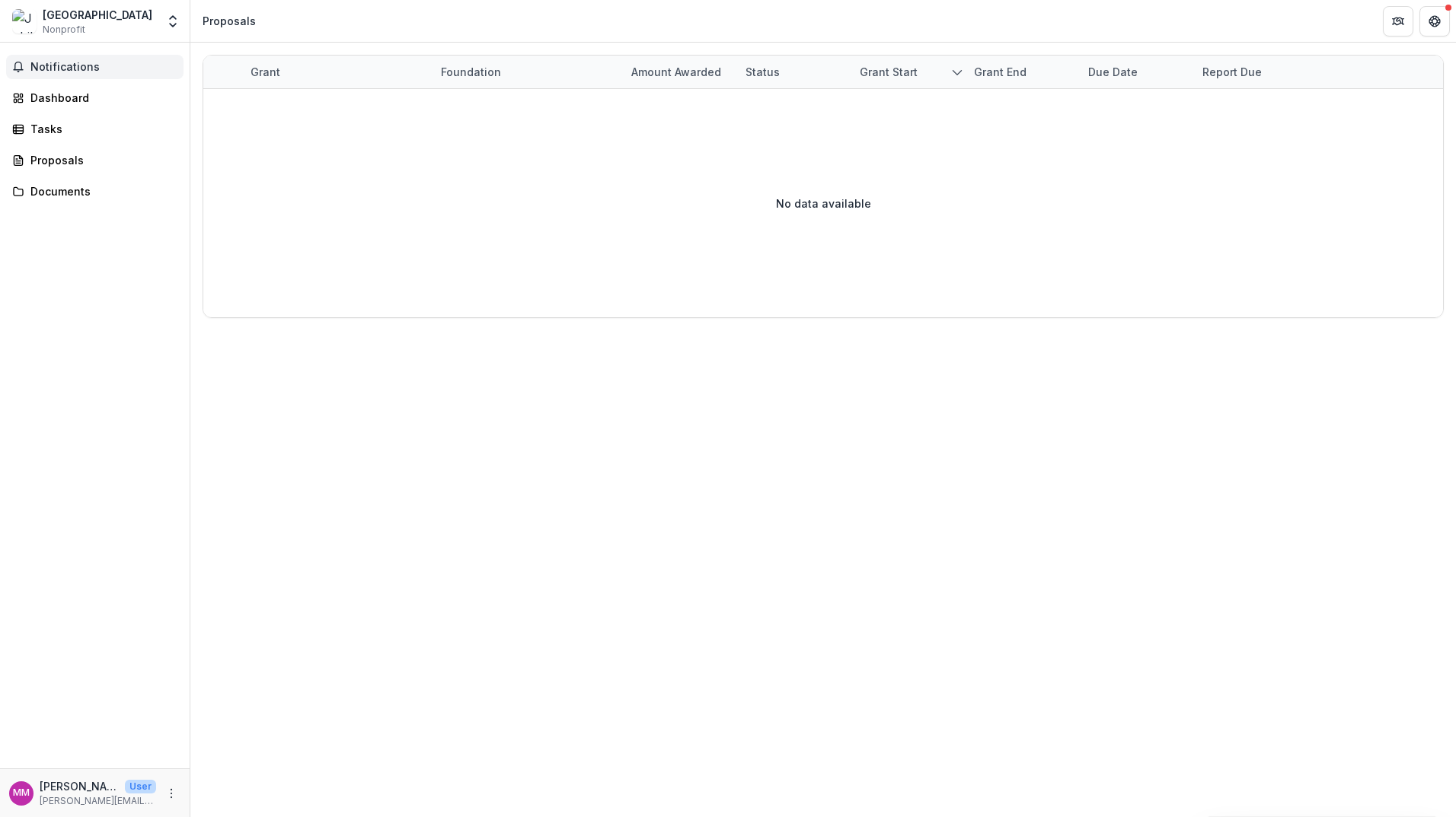
click at [69, 67] on span "Notifications" at bounding box center [104, 68] width 147 height 13
click at [63, 102] on div "Dashboard" at bounding box center [101, 97] width 141 height 16
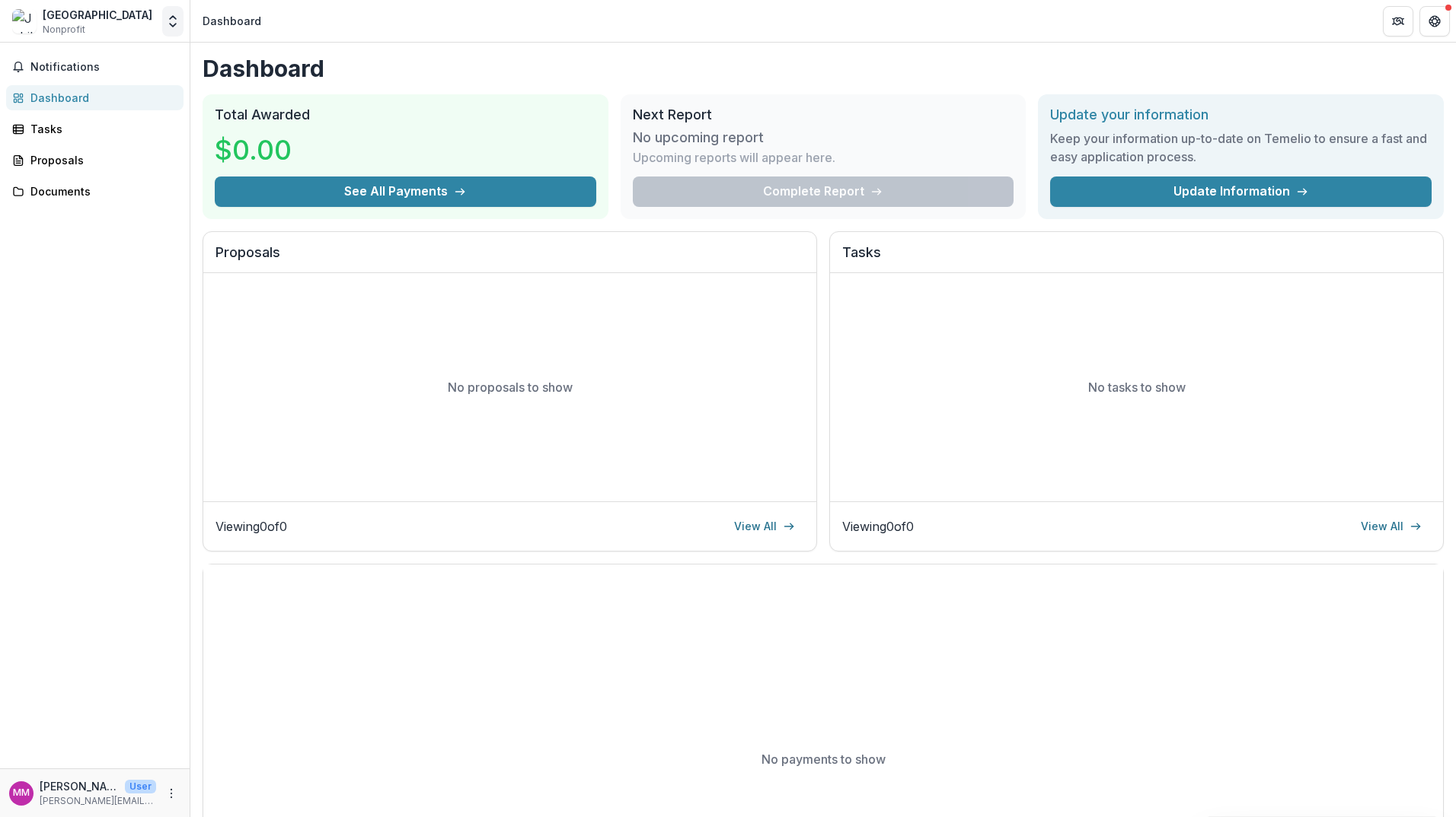
click at [176, 26] on icon "Open entity switcher" at bounding box center [173, 21] width 15 height 15
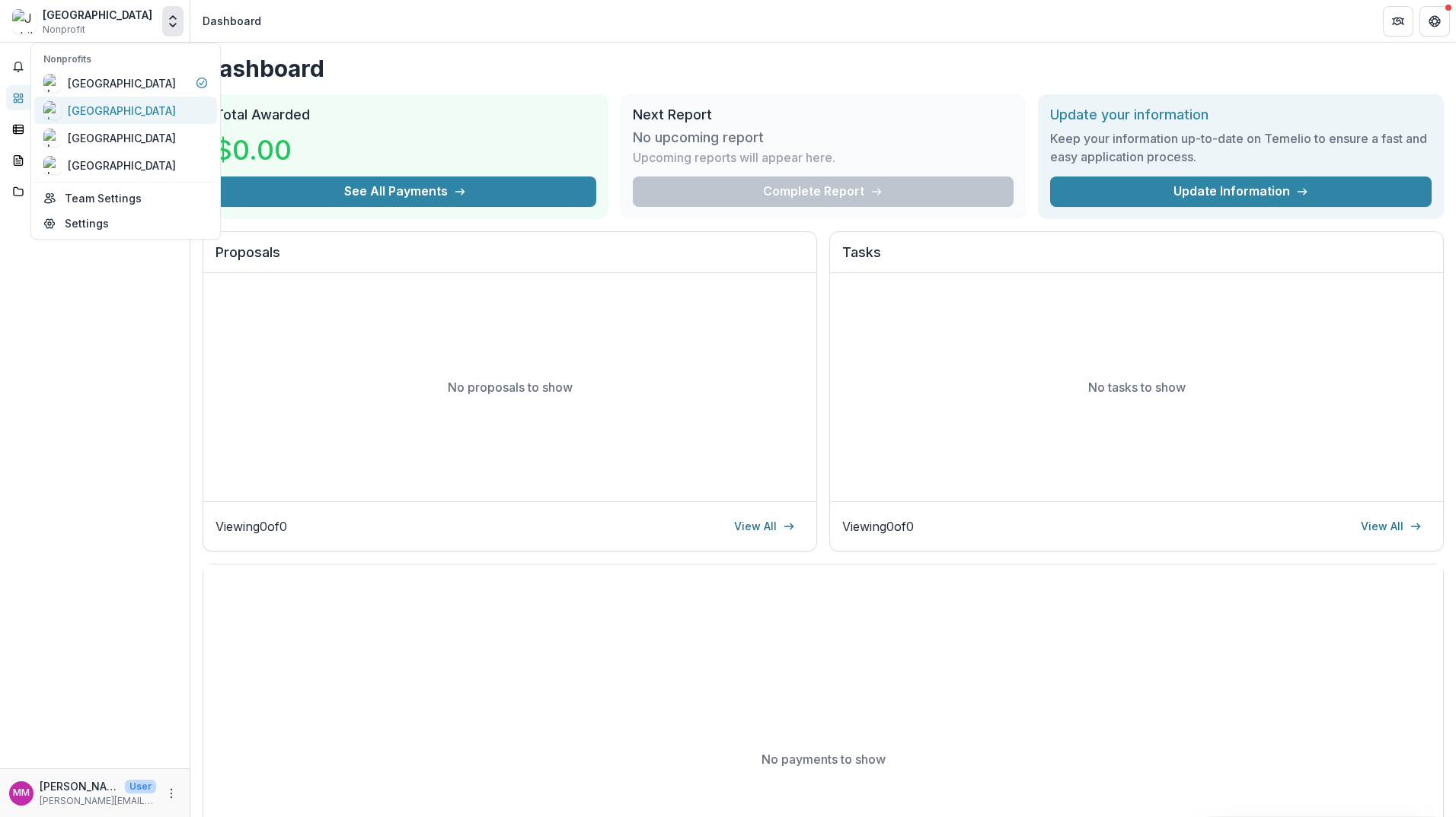
click at [140, 107] on div "[GEOGRAPHIC_DATA]" at bounding box center [122, 110] width 108 height 16
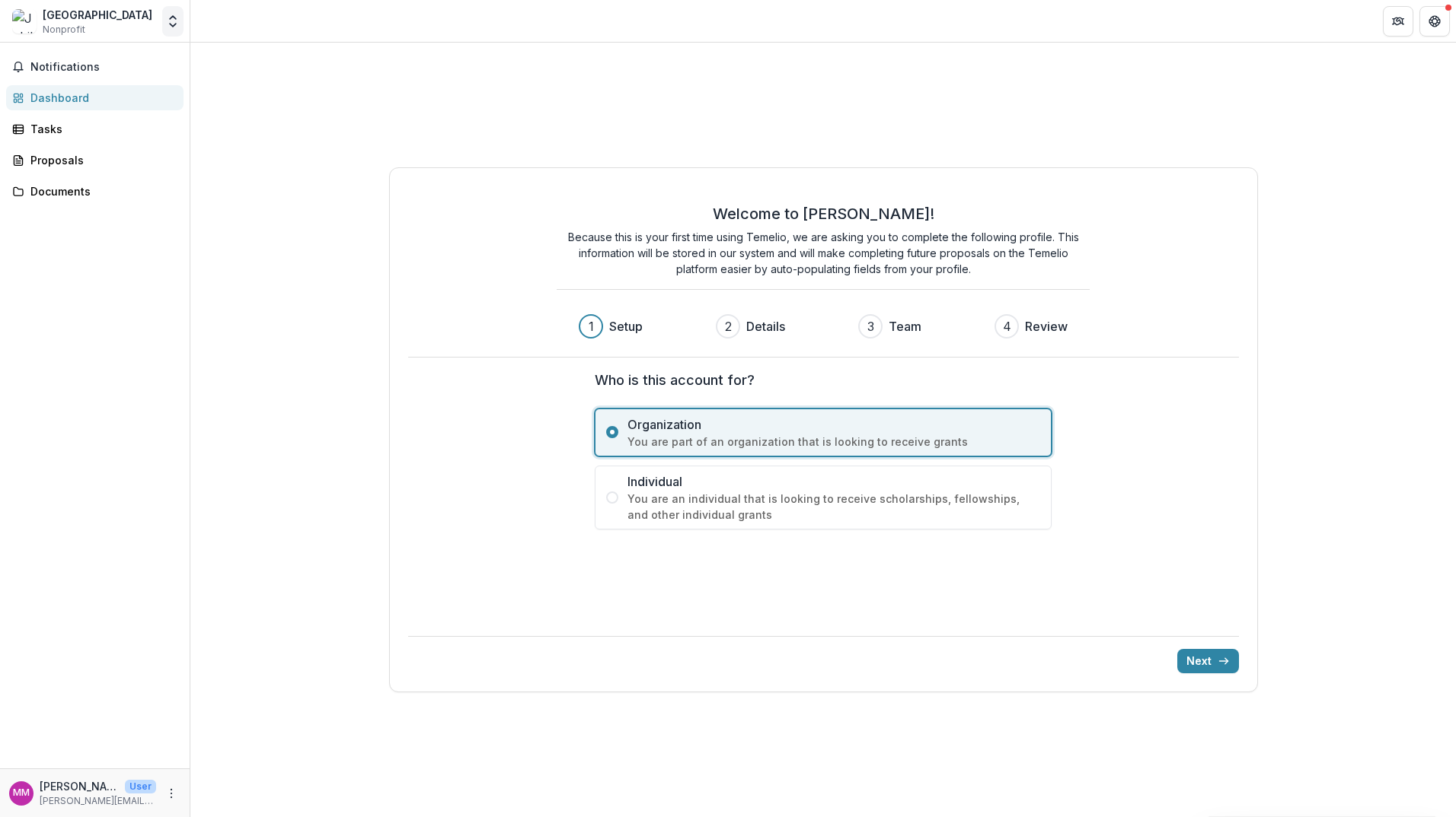
click at [173, 26] on polyline "Open entity switcher" at bounding box center [172, 25] width 6 height 3
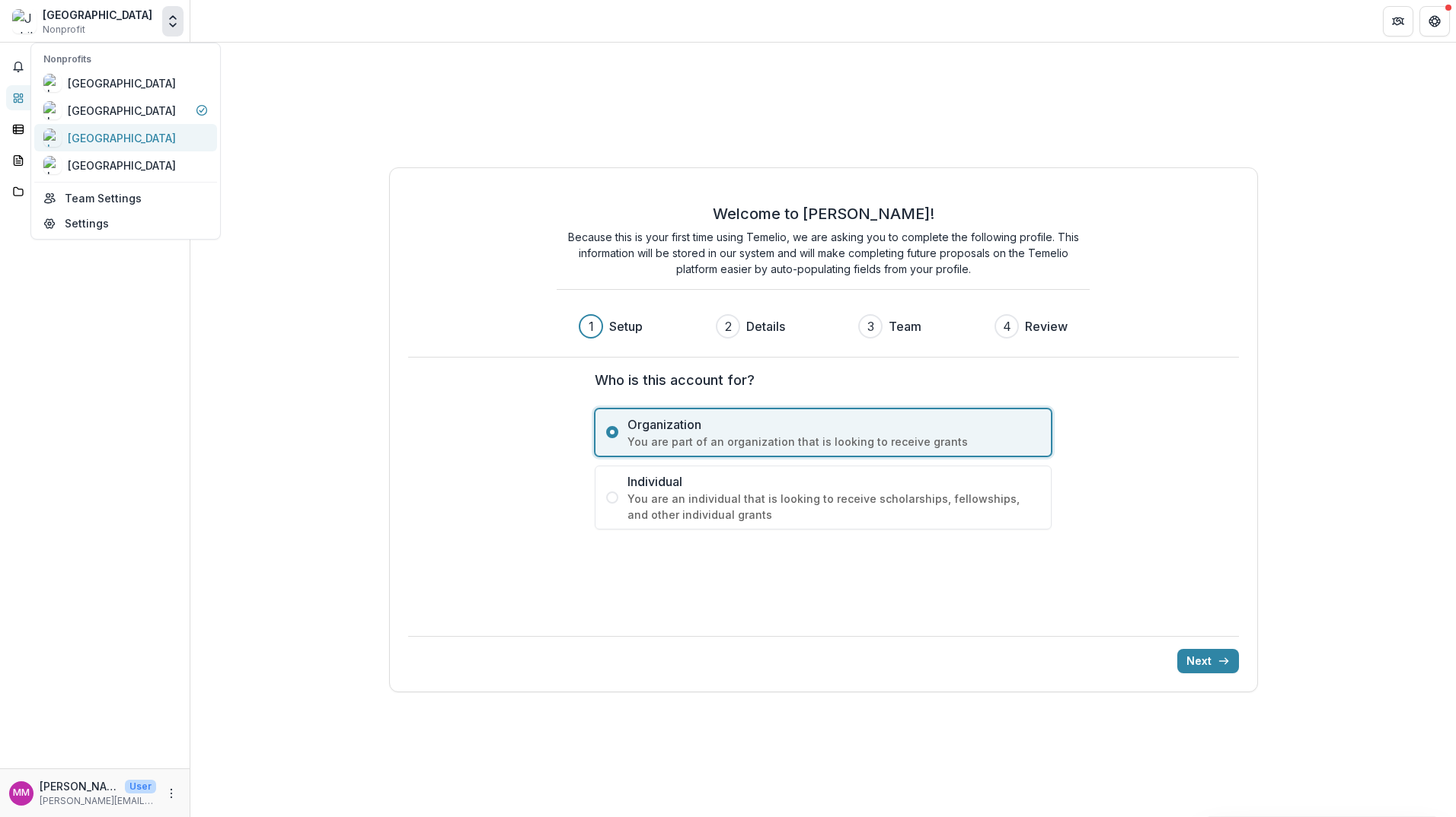
click at [143, 139] on div "[GEOGRAPHIC_DATA]" at bounding box center [122, 138] width 108 height 16
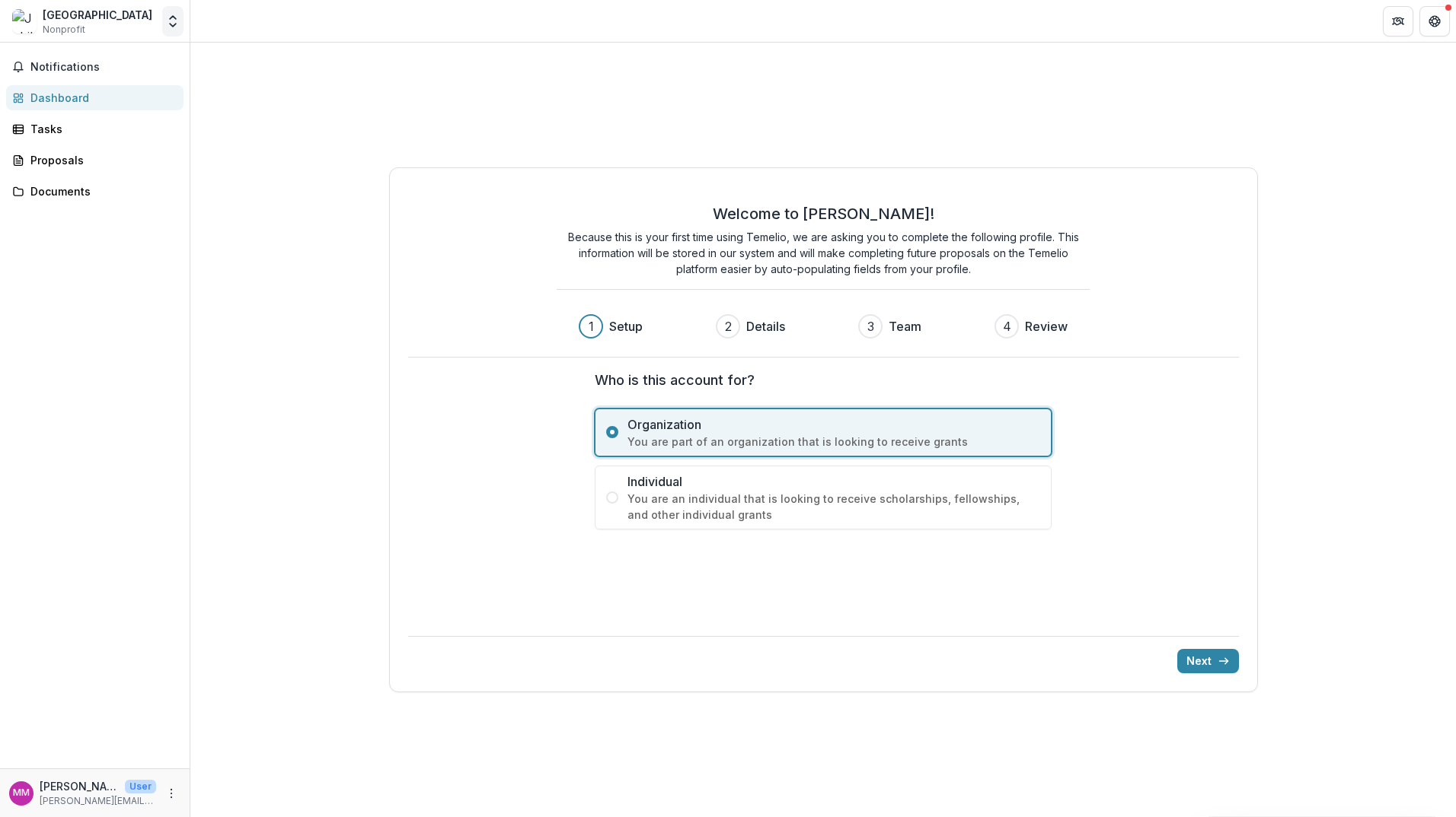
click at [170, 25] on polyline "Open entity switcher" at bounding box center [172, 25] width 6 height 3
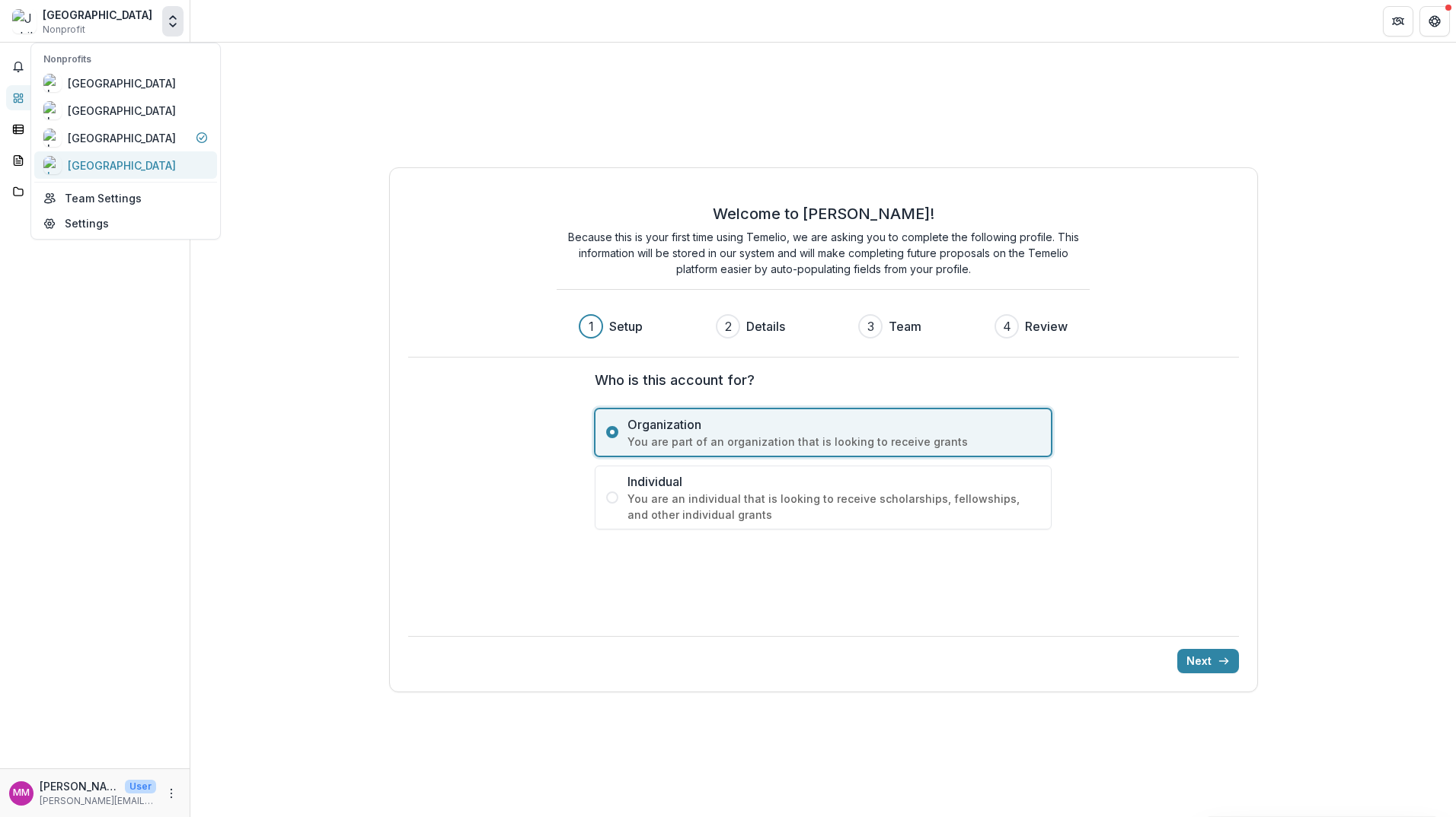
click at [120, 165] on div "[GEOGRAPHIC_DATA]" at bounding box center [122, 165] width 108 height 16
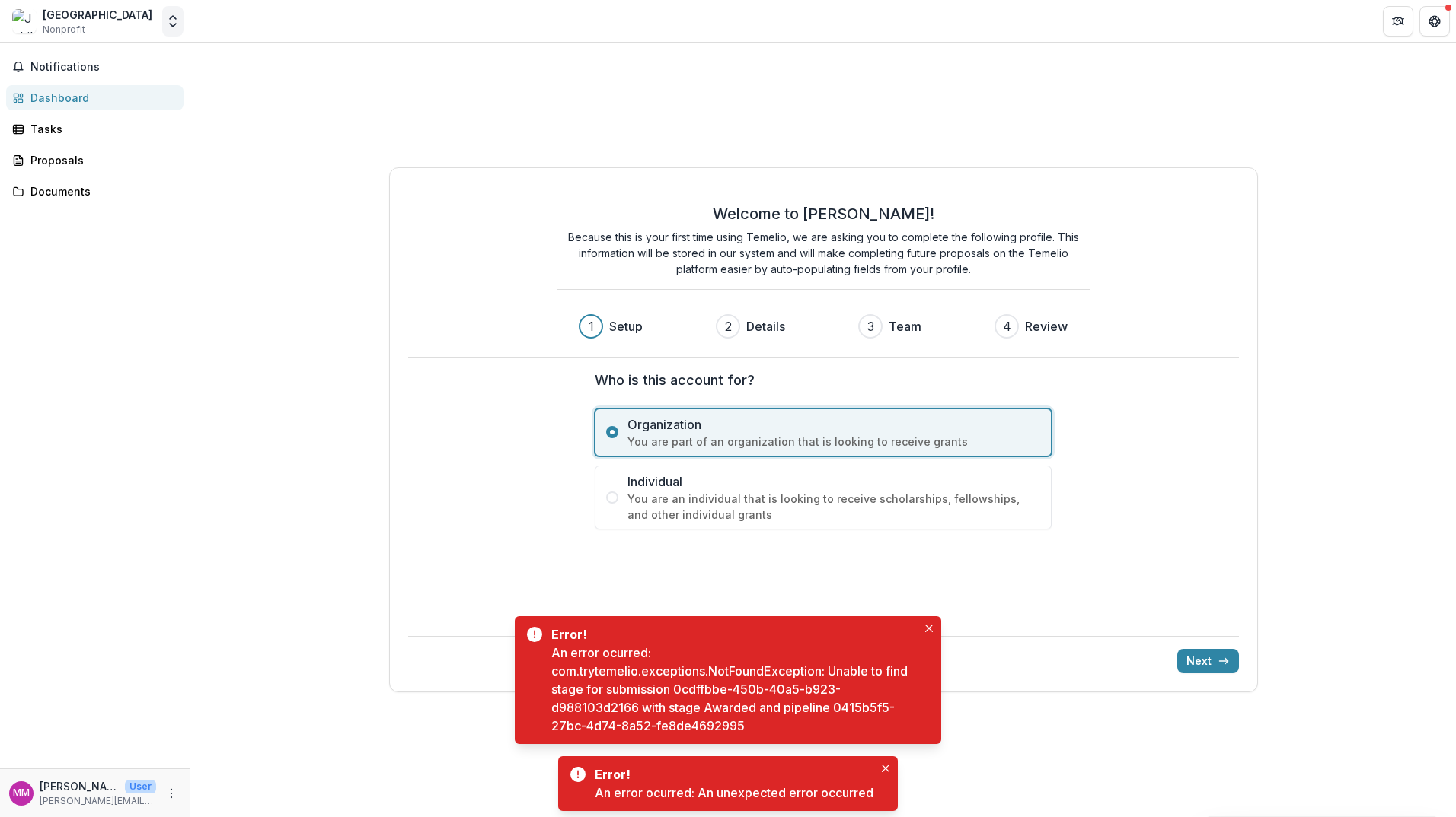
click at [172, 22] on icon "Open entity switcher" at bounding box center [173, 21] width 15 height 15
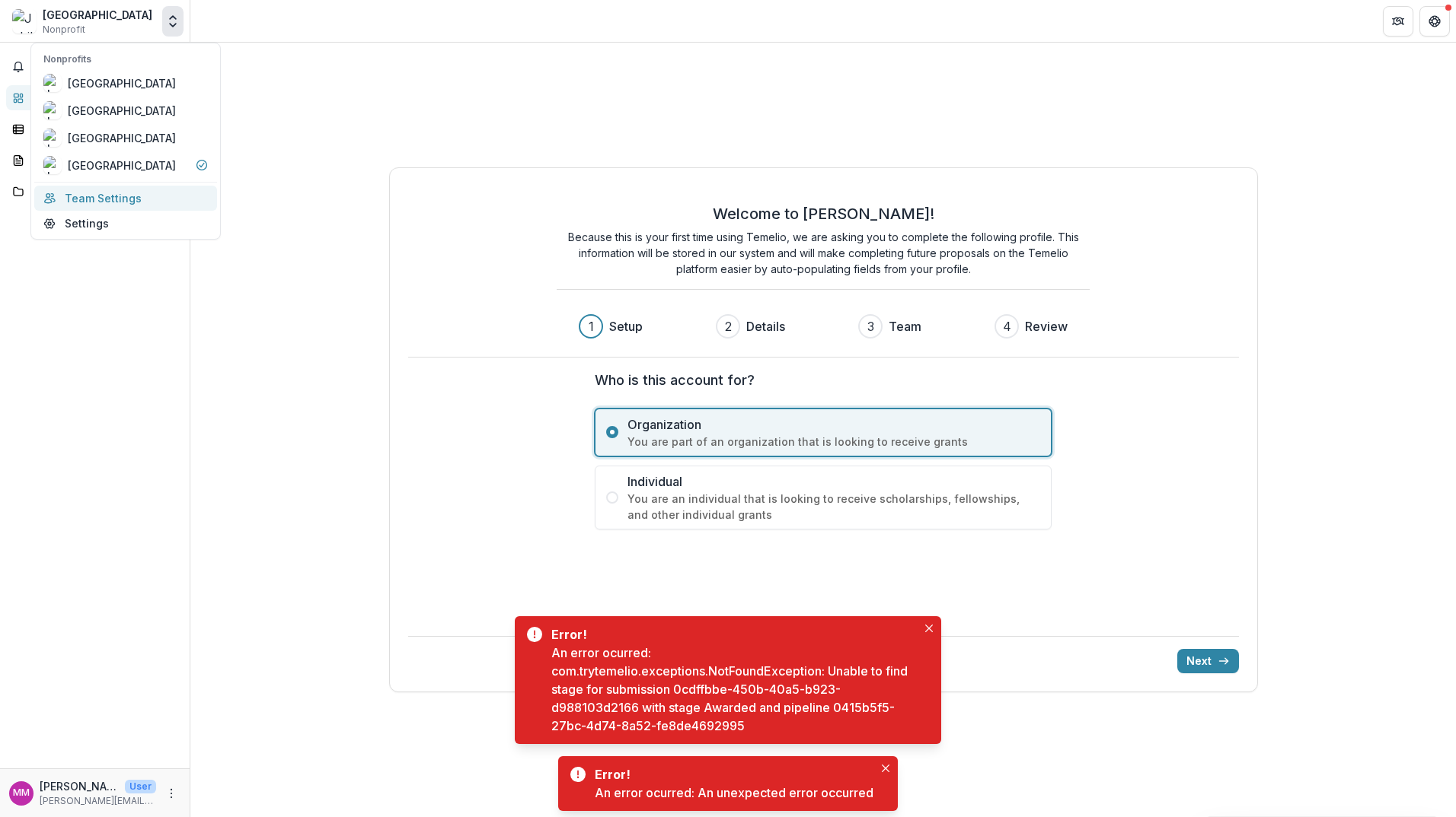
click at [102, 194] on link "Team Settings" at bounding box center [126, 198] width 183 height 25
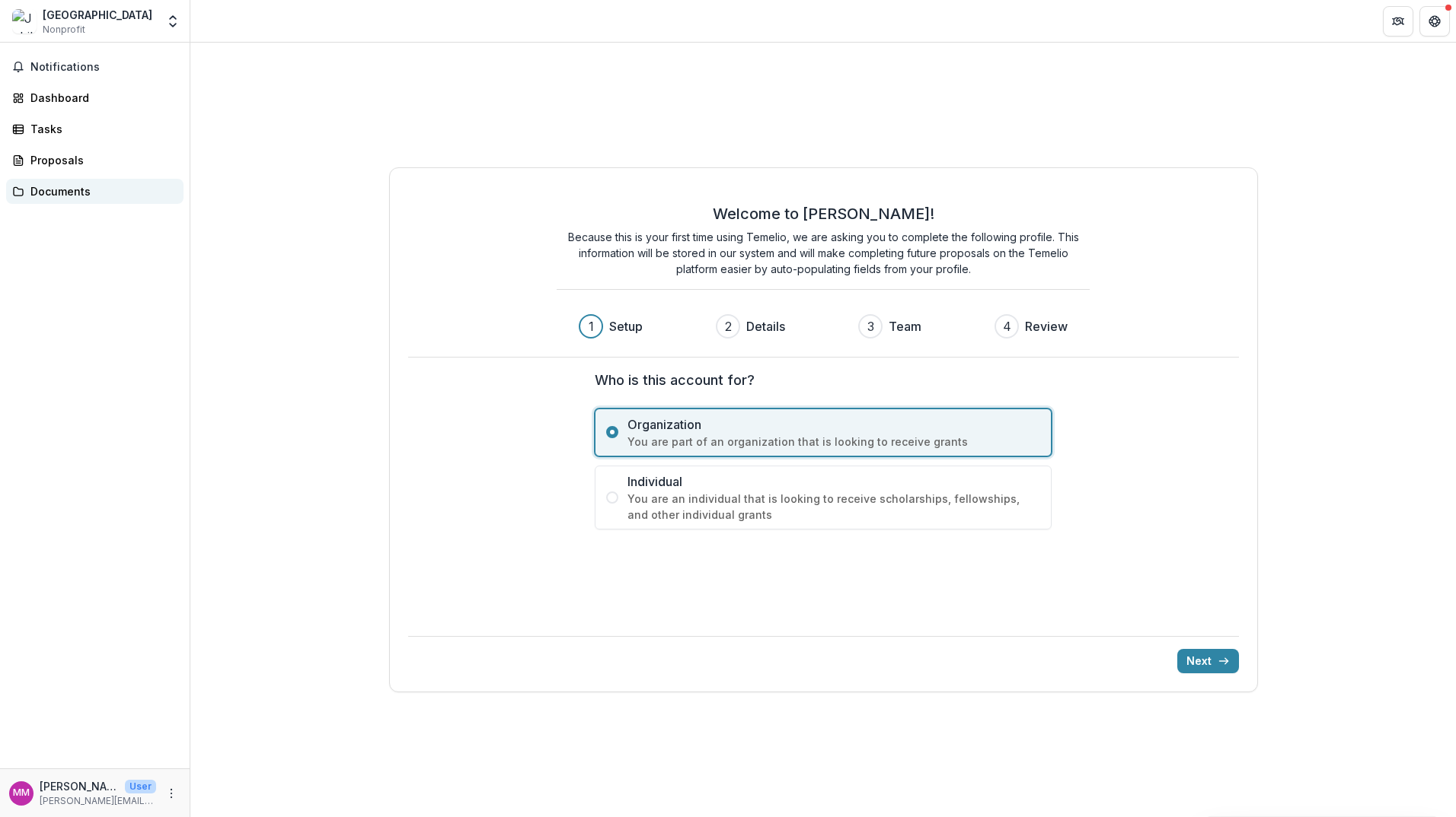
click at [92, 196] on div "Documents" at bounding box center [101, 191] width 141 height 16
click at [69, 196] on div "Documents" at bounding box center [101, 191] width 141 height 16
click at [48, 55] on button "Notifications" at bounding box center [94, 68] width 177 height 25
click at [112, 29] on div "[GEOGRAPHIC_DATA] Nonprofit" at bounding box center [97, 21] width 109 height 29
click at [167, 19] on icon "Open entity switcher" at bounding box center [173, 21] width 15 height 15
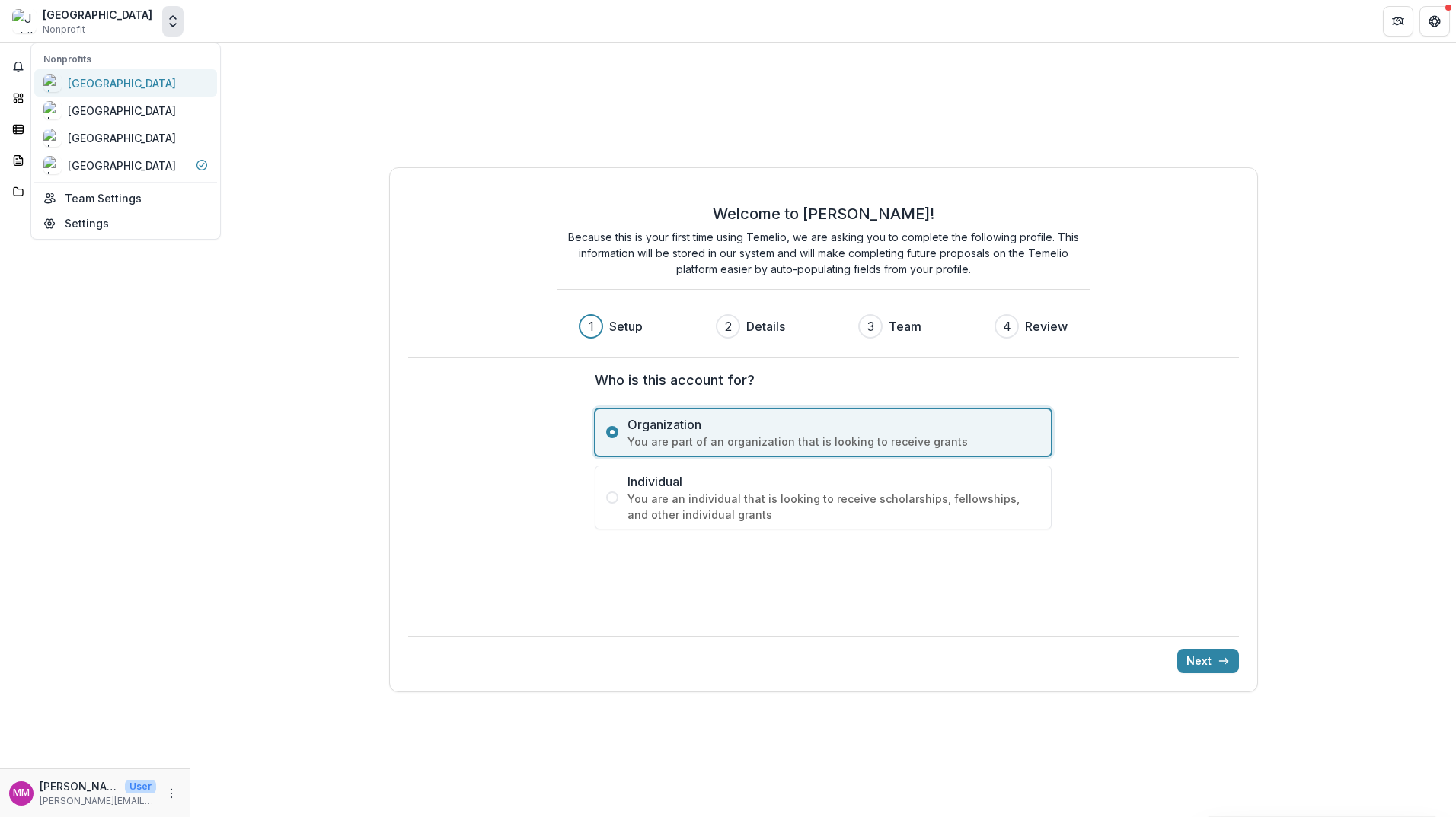
click at [144, 78] on div "[GEOGRAPHIC_DATA]" at bounding box center [122, 83] width 108 height 16
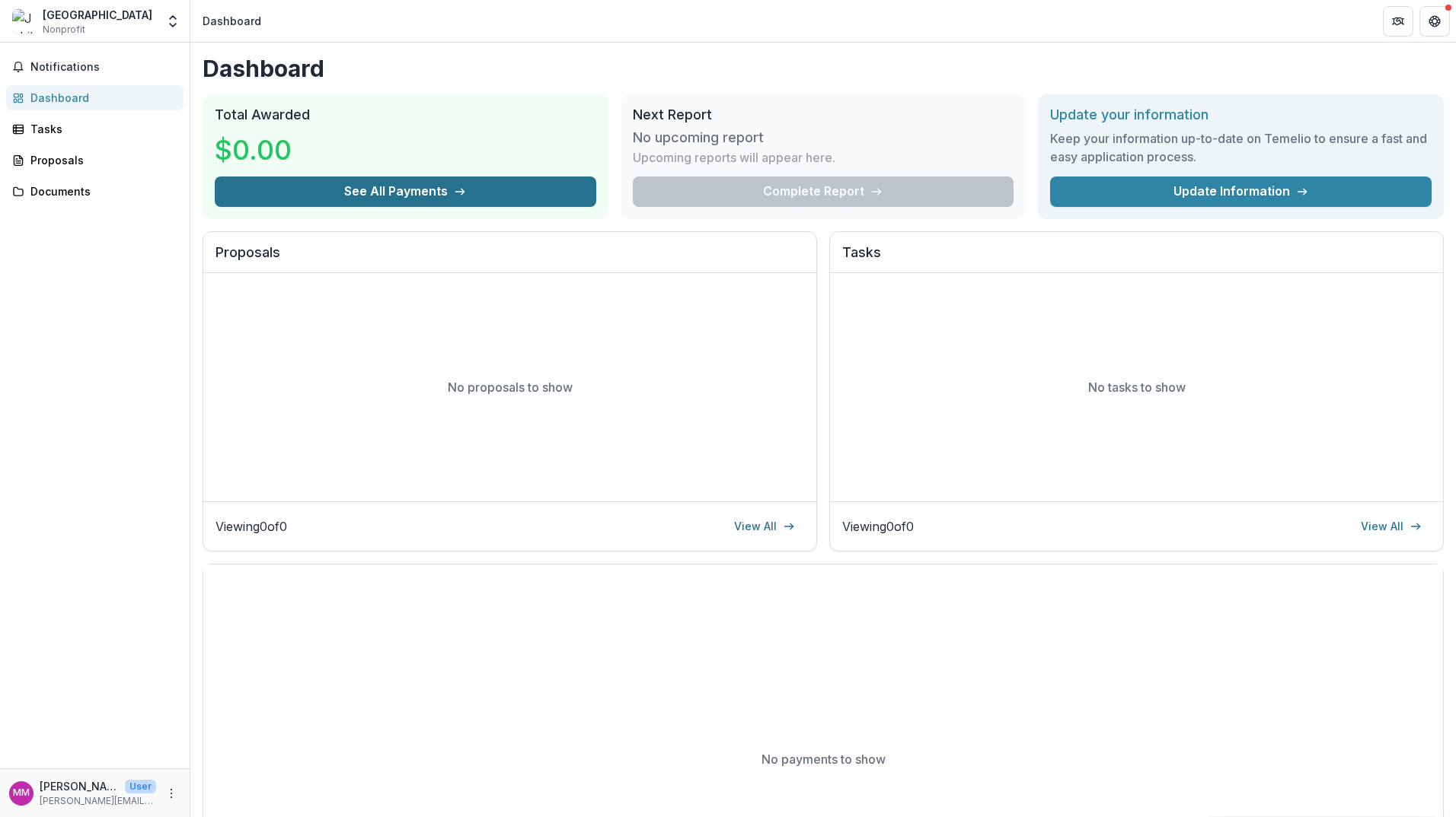
click at [406, 195] on button "See All Payments" at bounding box center [405, 192] width 382 height 30
click at [44, 127] on div "Tasks" at bounding box center [101, 128] width 141 height 16
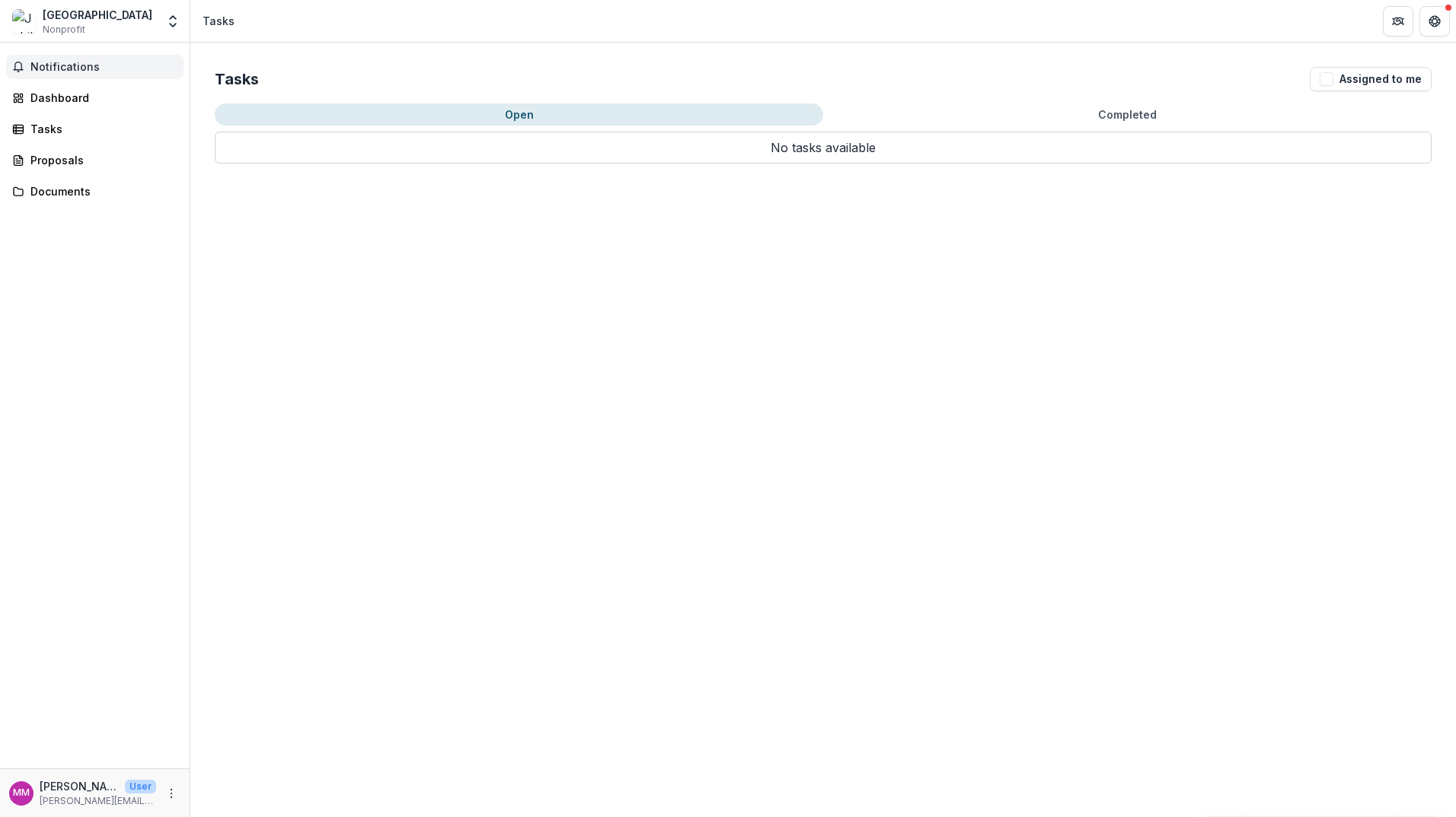
click at [63, 63] on span "Notifications" at bounding box center [104, 68] width 147 height 13
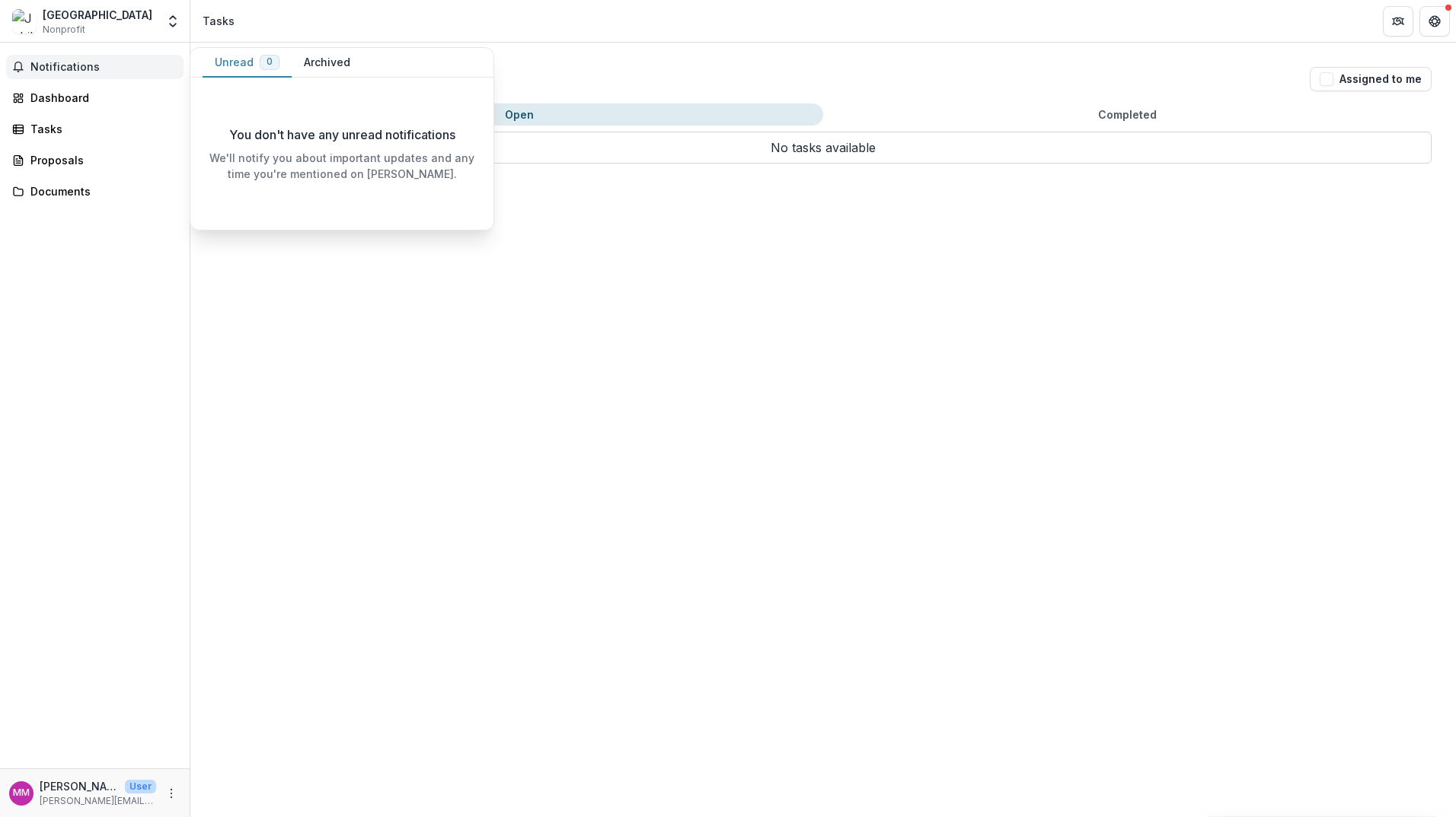
click at [312, 63] on button "Archived" at bounding box center [326, 62] width 70 height 29
click at [239, 59] on button "Unread 0" at bounding box center [247, 62] width 89 height 29
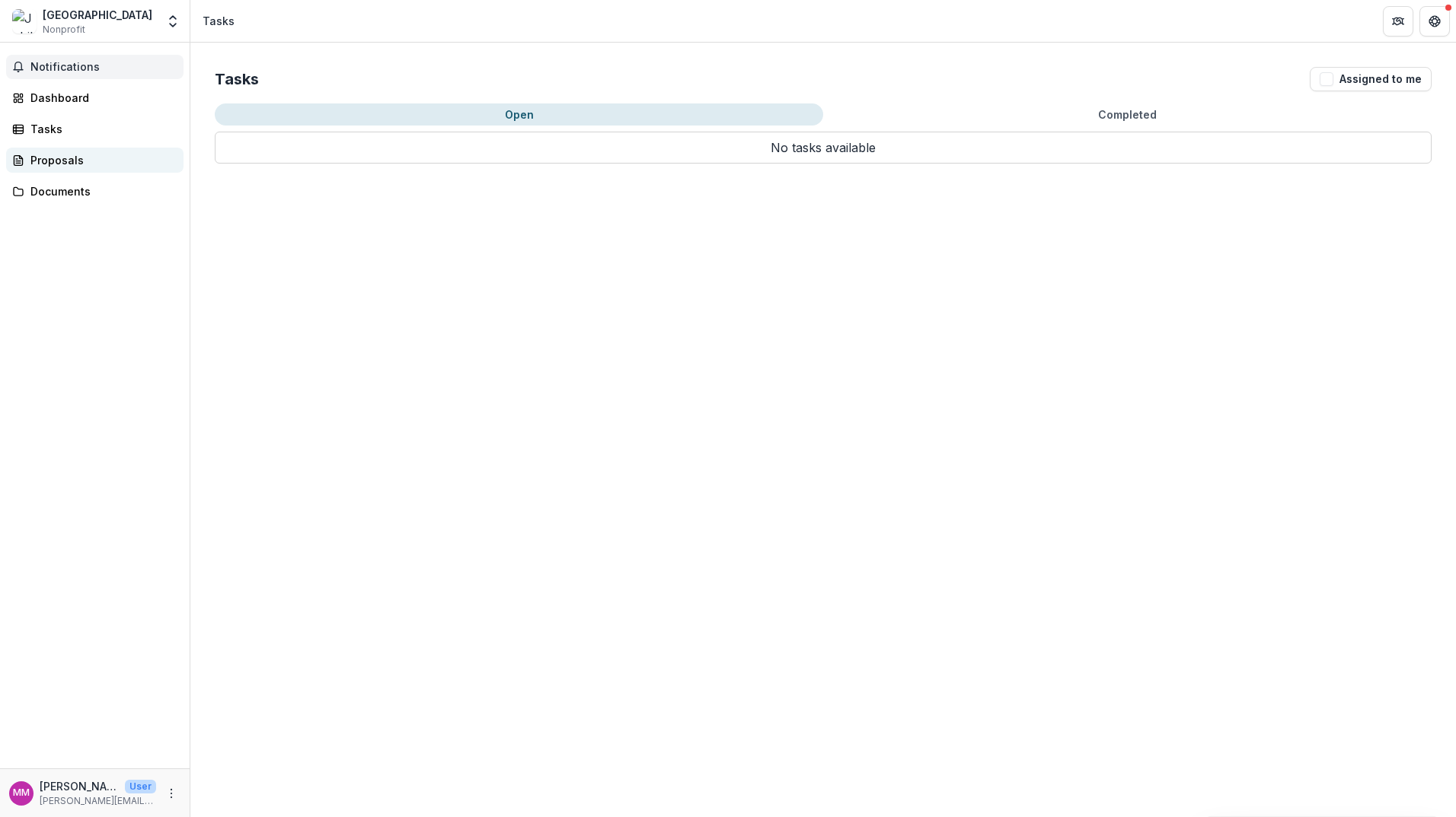
click at [67, 159] on div "Proposals" at bounding box center [101, 160] width 141 height 16
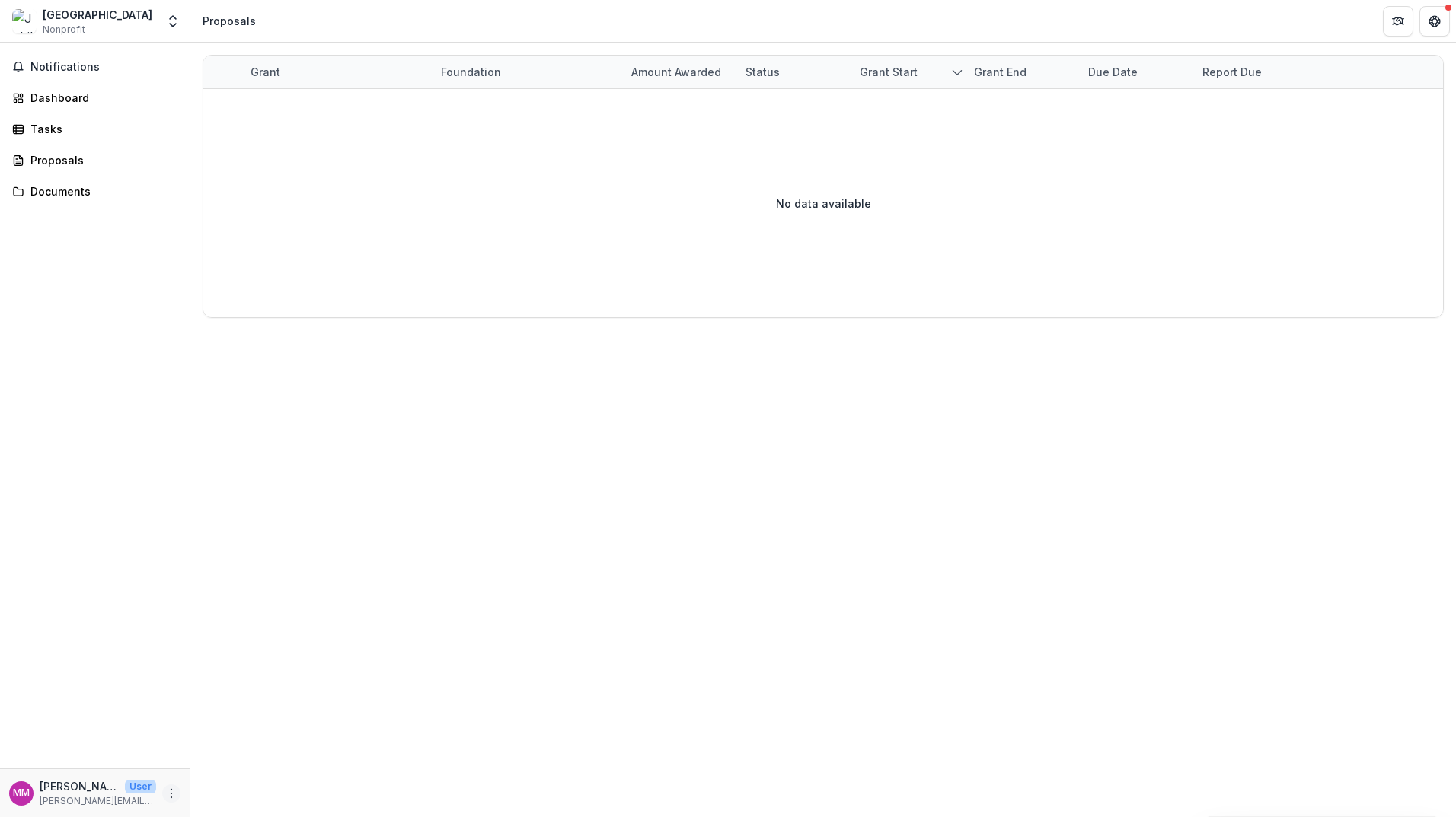
click at [169, 797] on icon "More" at bounding box center [171, 793] width 12 height 12
click at [120, 664] on div "Notifications Dashboard Tasks Proposals Documents" at bounding box center [94, 405] width 189 height 726
click at [90, 68] on span "Notifications" at bounding box center [104, 68] width 147 height 13
click at [64, 100] on div "Dashboard" at bounding box center [101, 97] width 141 height 16
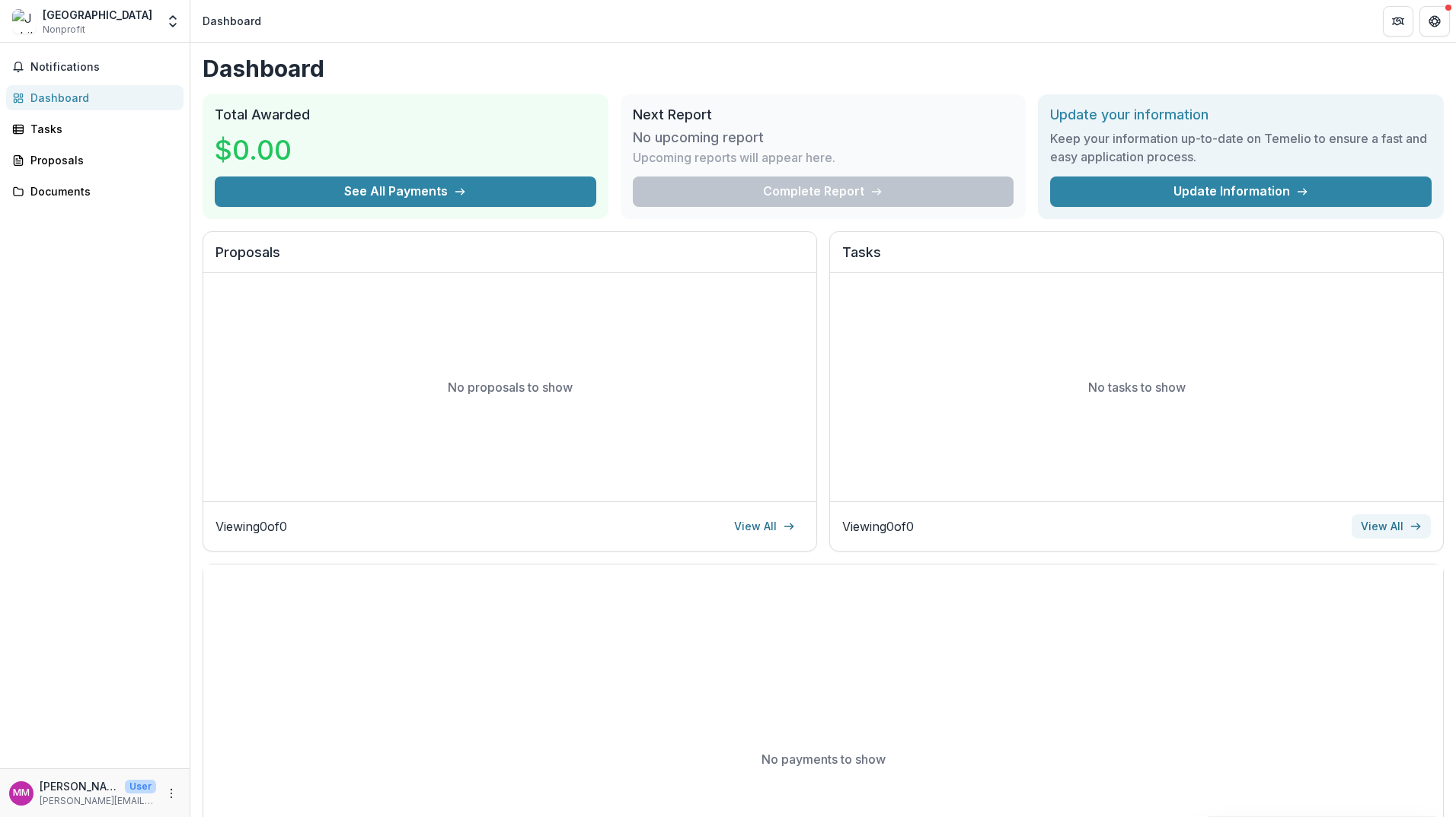
click at [1416, 531] on icon at bounding box center [1415, 526] width 12 height 12
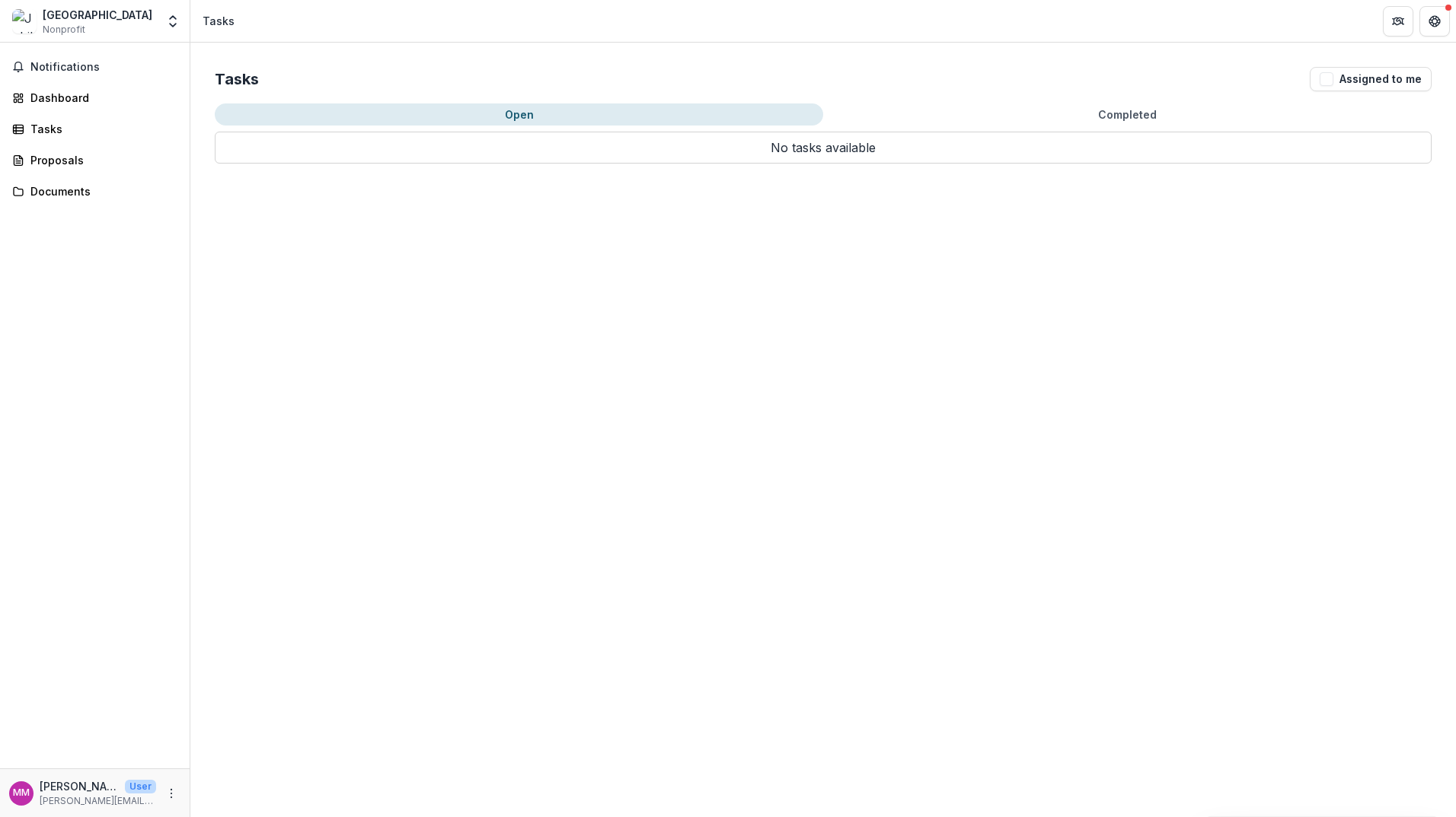
click at [53, 80] on div "Notifications Dashboard Tasks Proposals Documents" at bounding box center [94, 405] width 189 height 726
click at [51, 88] on link "Dashboard" at bounding box center [94, 98] width 177 height 25
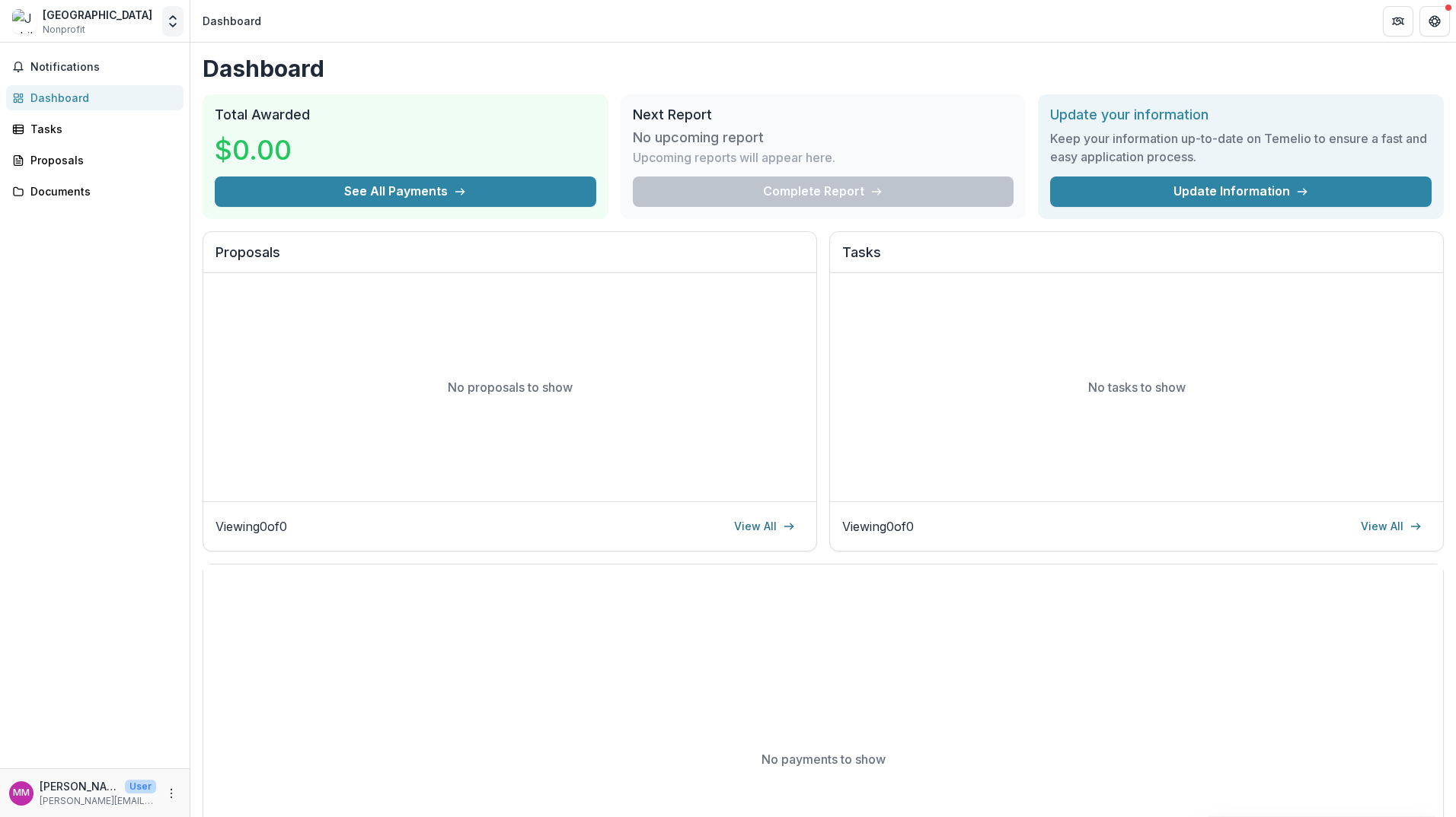
click at [176, 24] on polyline "Open entity switcher" at bounding box center [172, 25] width 6 height 3
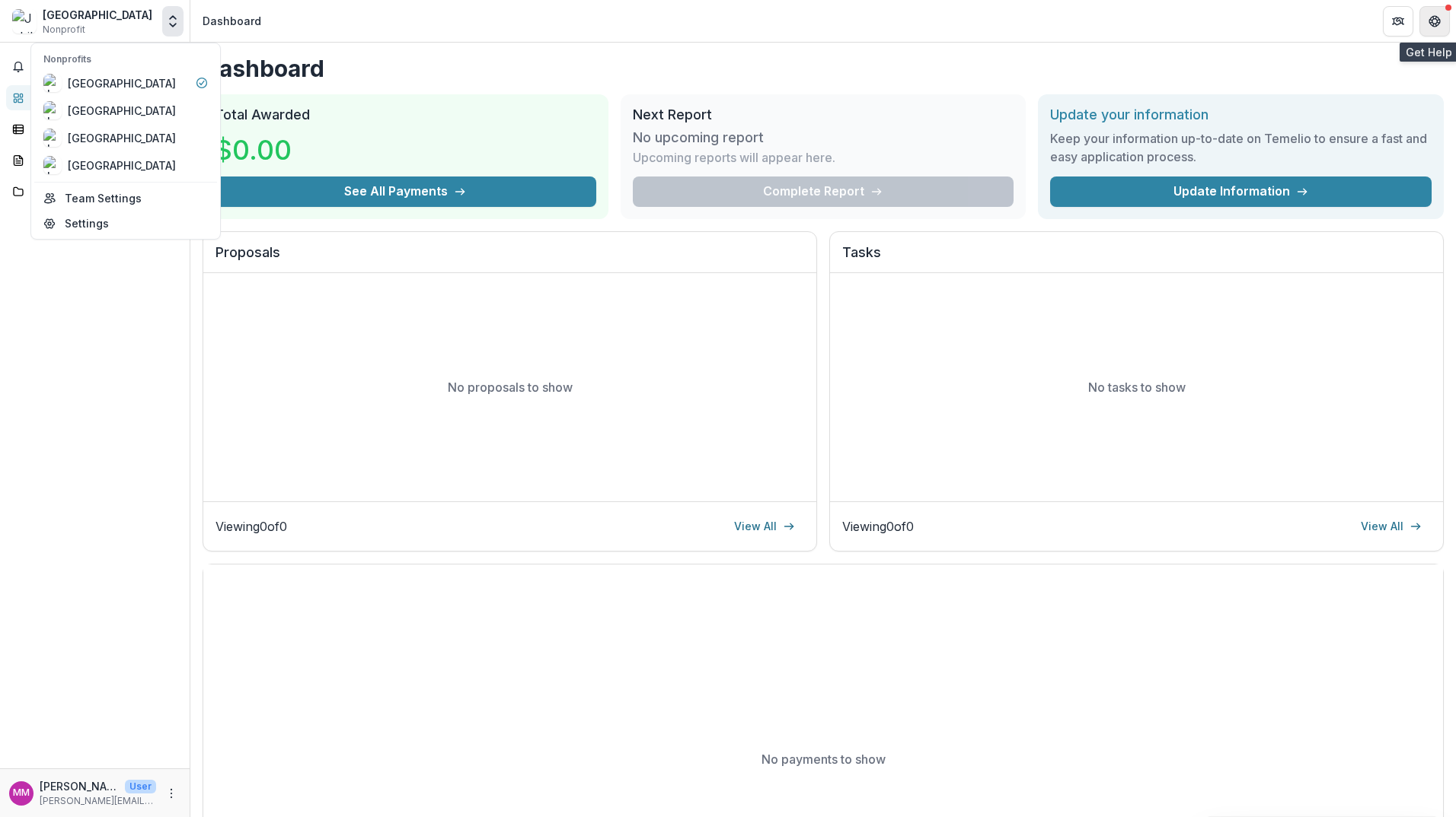
click at [1445, 19] on button "Get Help" at bounding box center [1435, 21] width 30 height 30
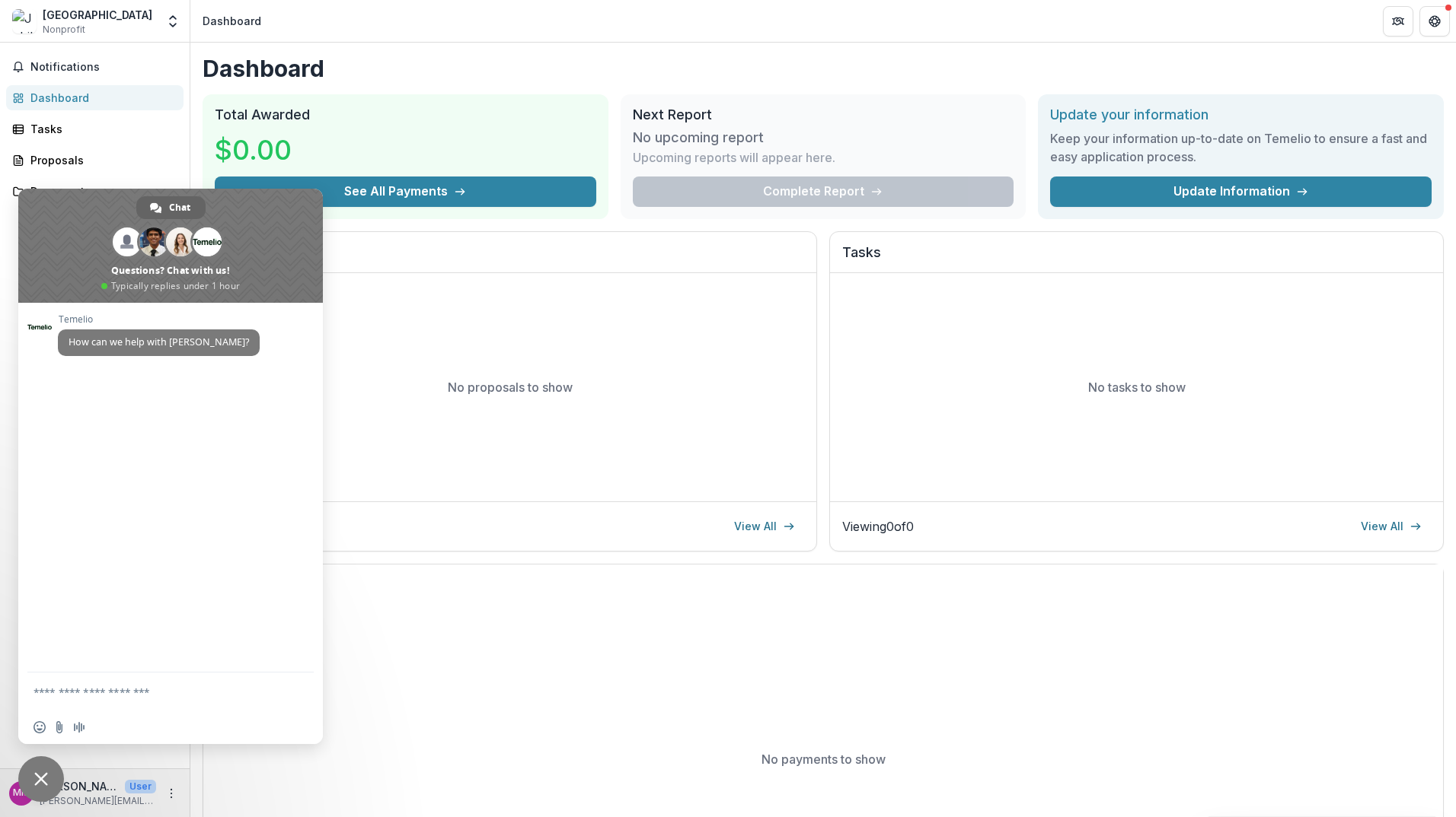
click at [423, 109] on h2 "Total Awarded" at bounding box center [405, 115] width 382 height 17
click at [32, 771] on span "Close chat" at bounding box center [41, 779] width 46 height 46
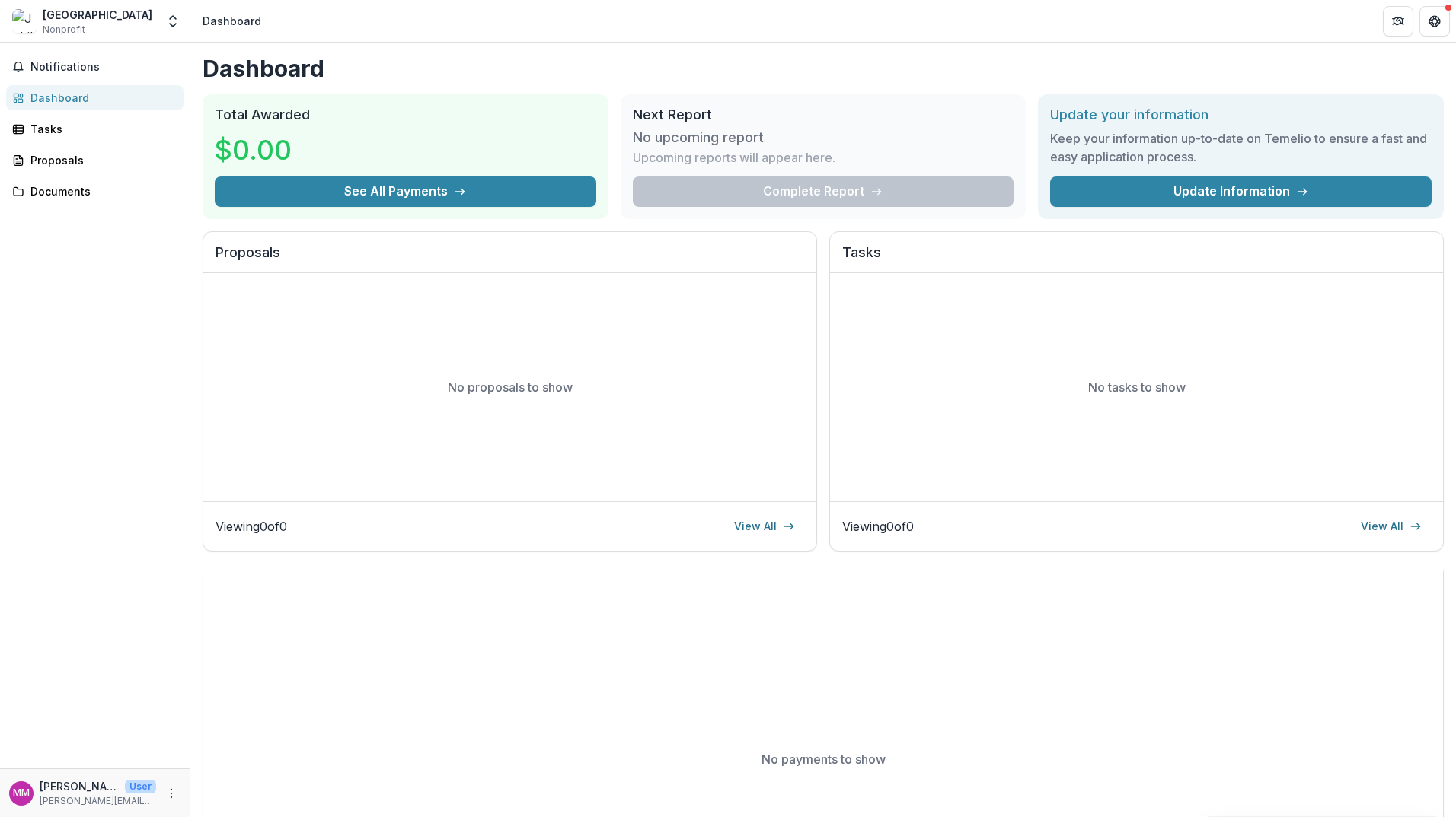
click at [70, 97] on div "Dashboard" at bounding box center [101, 97] width 141 height 16
click at [63, 134] on div "Tasks" at bounding box center [101, 128] width 141 height 16
